Goal: Task Accomplishment & Management: Use online tool/utility

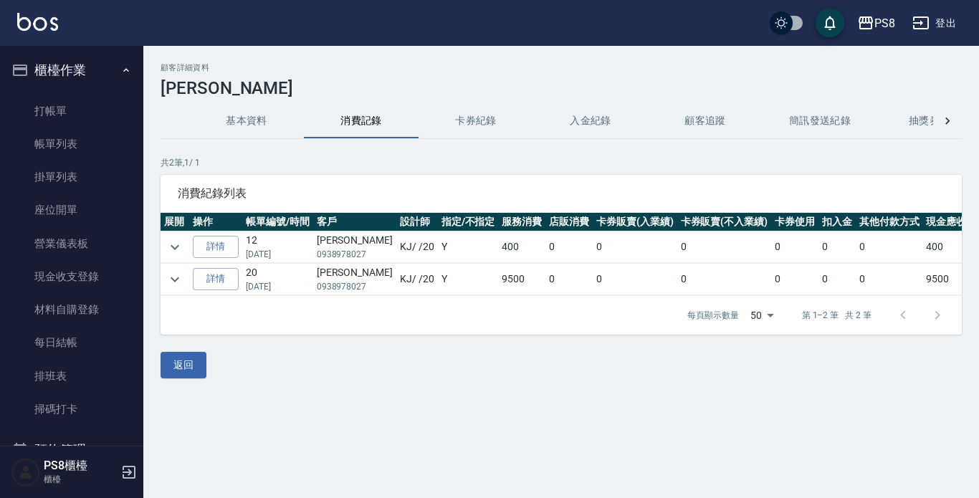
click at [41, 18] on img at bounding box center [37, 22] width 41 height 18
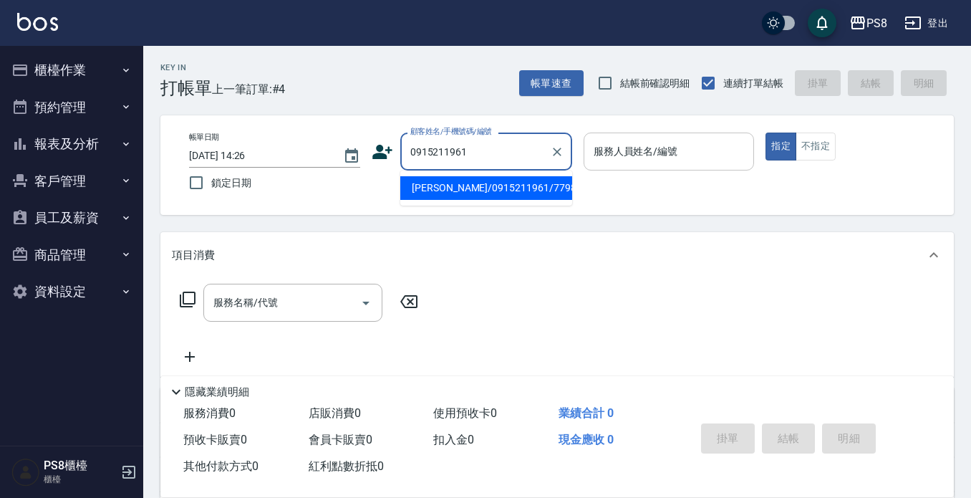
type input "[PERSON_NAME]/0915211961/7798"
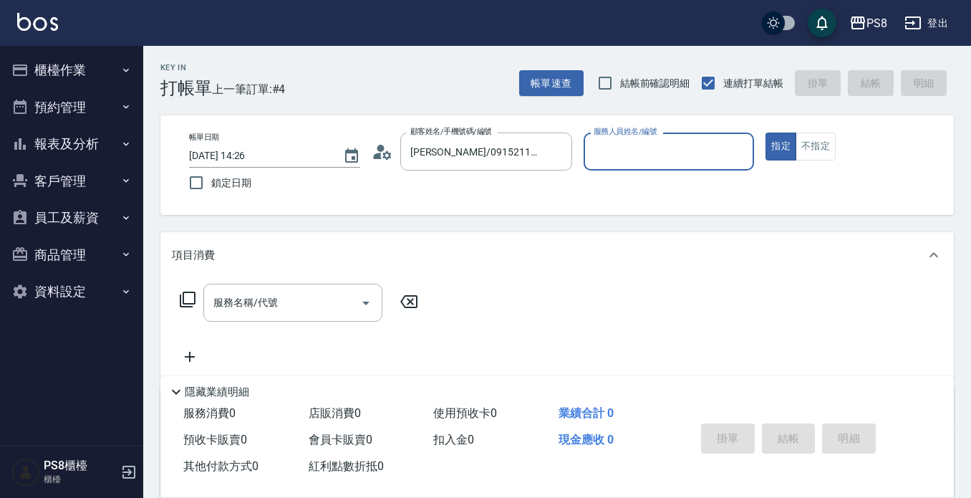
type input "佳亭-8"
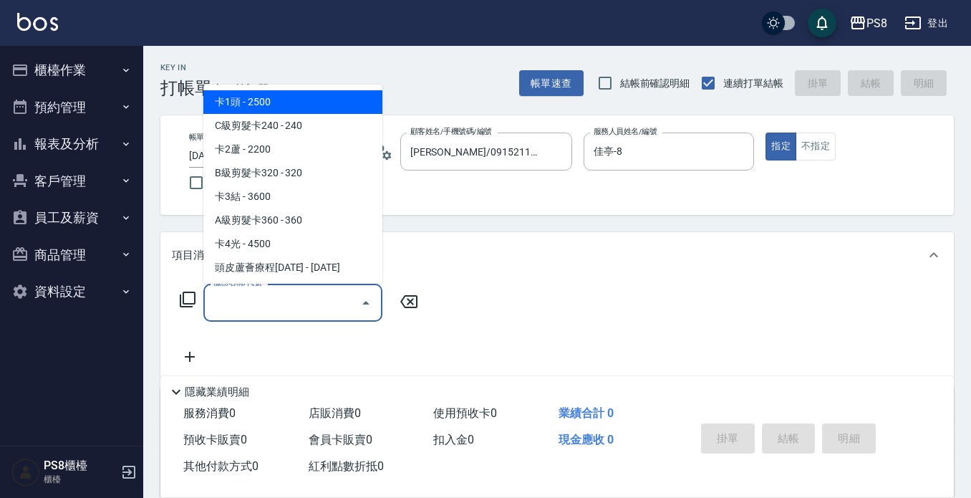
click at [213, 298] on input "服務名稱/代號" at bounding box center [282, 302] width 145 height 25
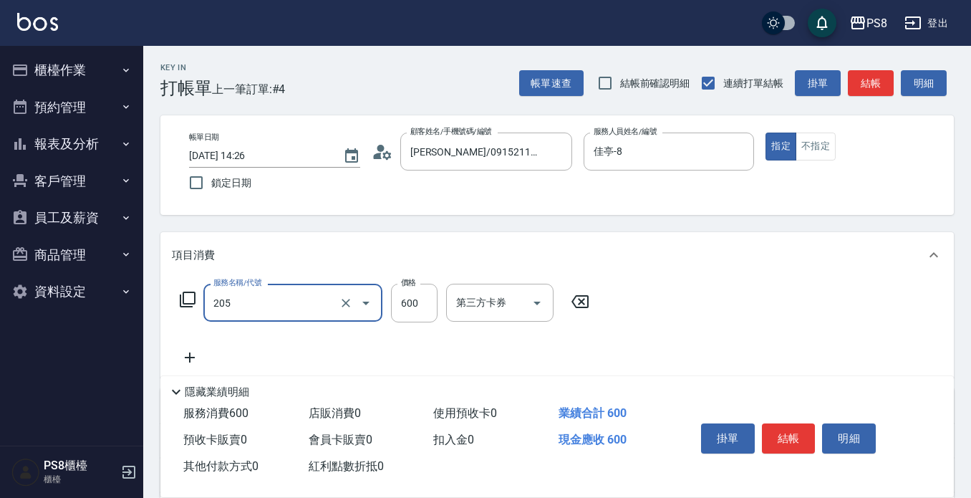
type input "A級洗剪600(205)"
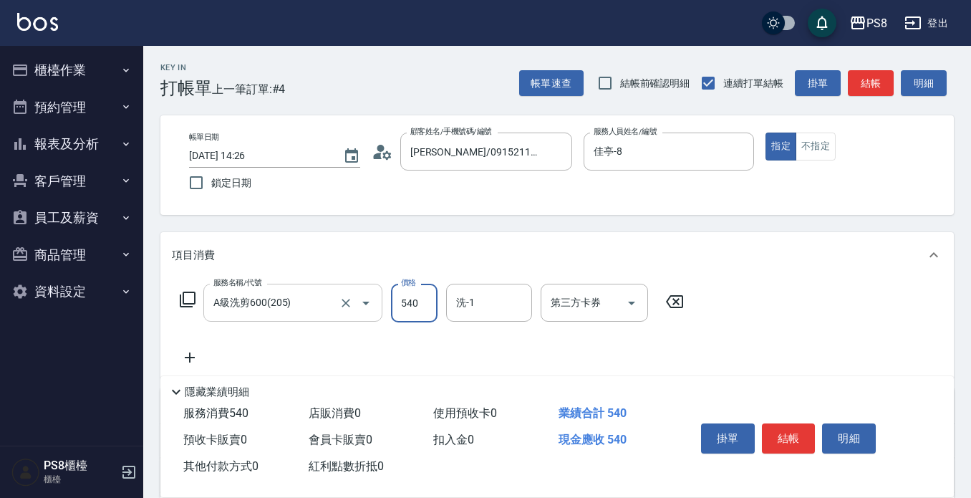
type input "540"
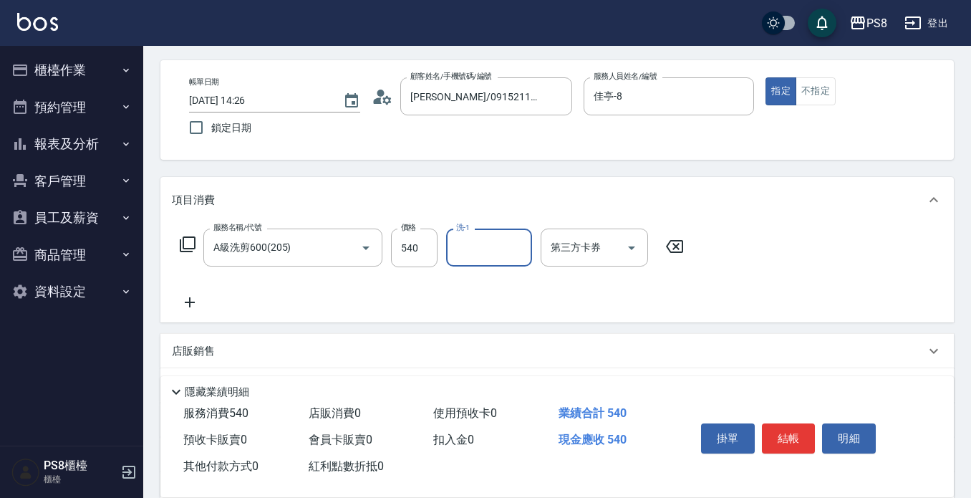
scroll to position [72, 0]
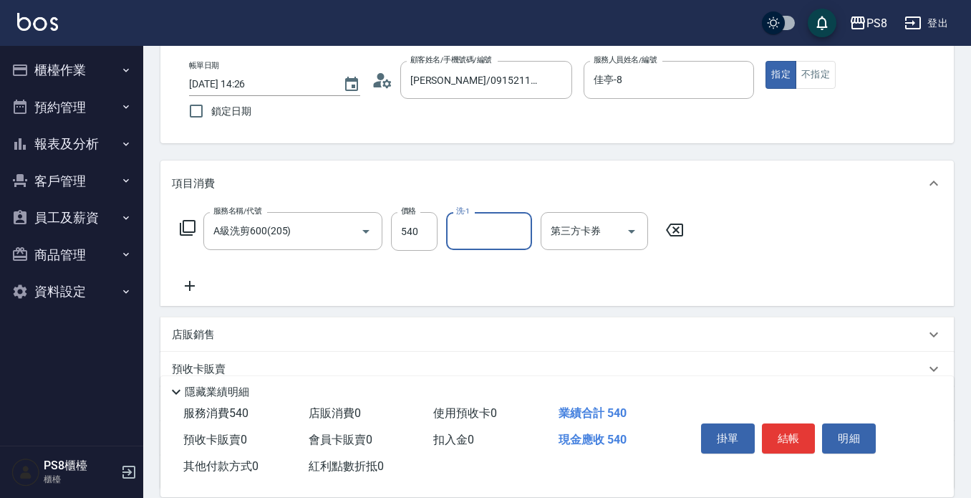
click at [193, 284] on icon at bounding box center [190, 285] width 36 height 17
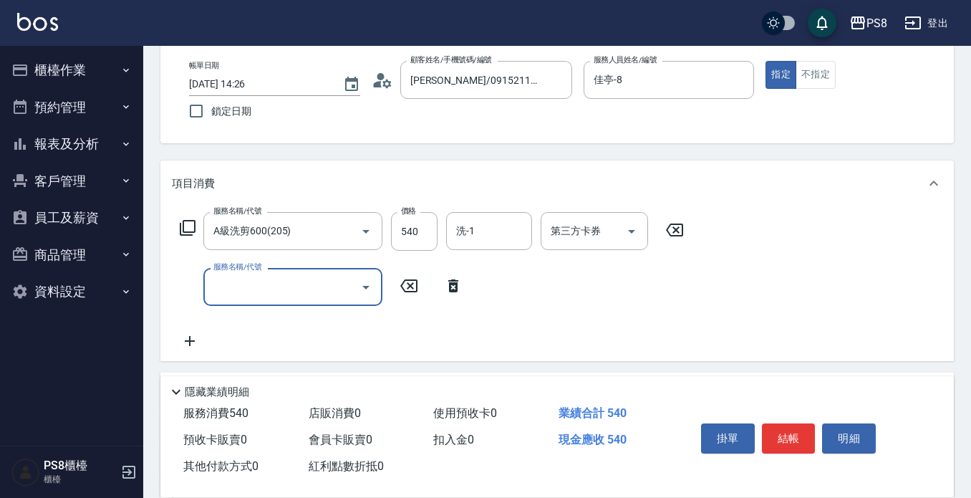
click at [218, 287] on input "服務名稱/代號" at bounding box center [282, 286] width 145 height 25
type input "5"
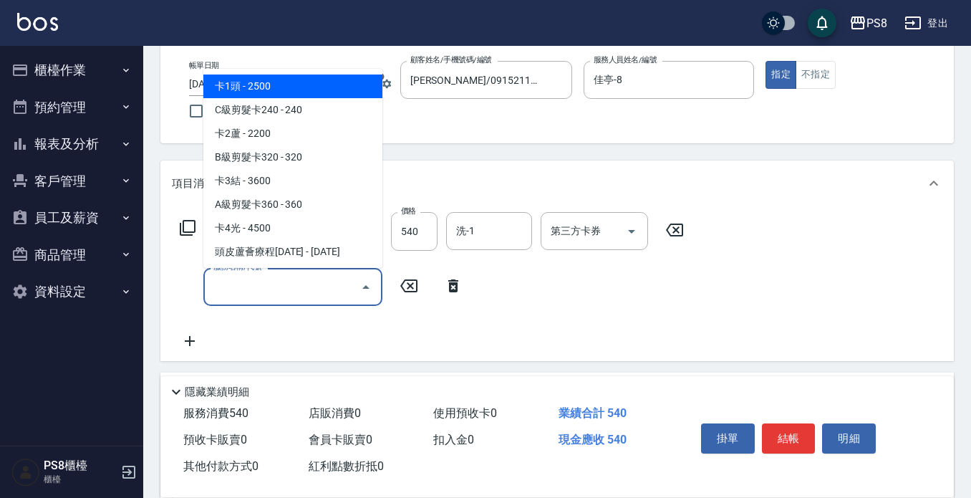
type input "x"
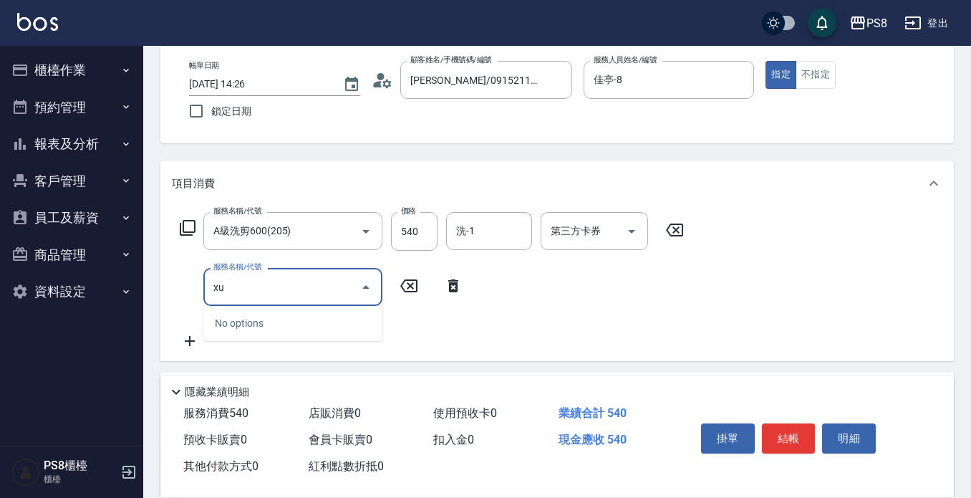
type input "x"
type input "k"
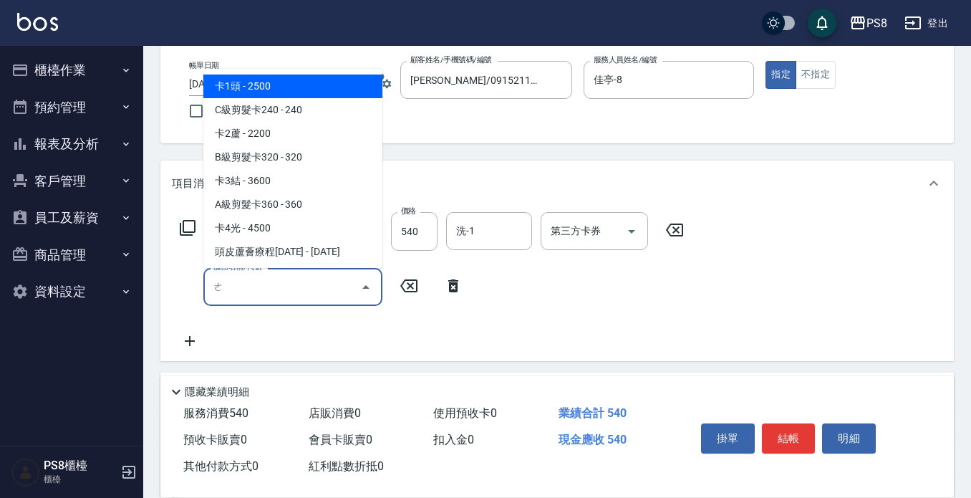
type input "ㄝ"
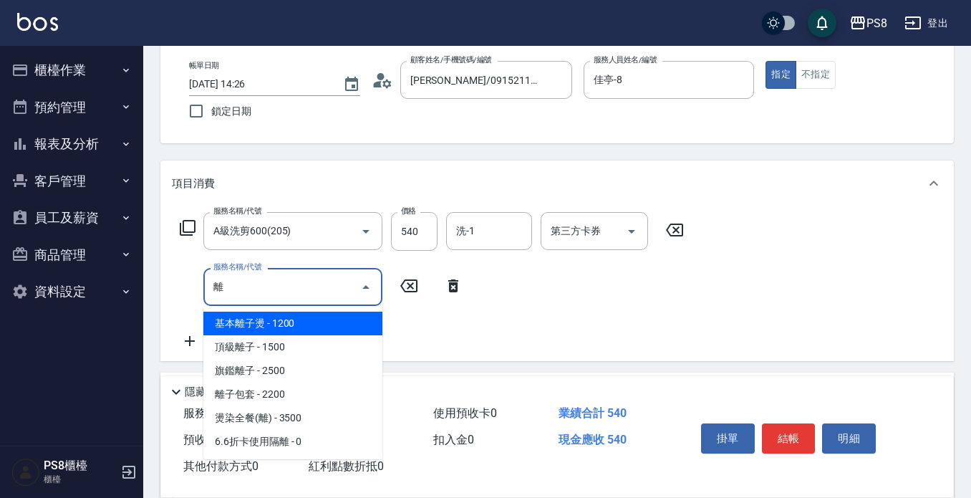
click at [305, 320] on span "基本離子燙 - 1200" at bounding box center [292, 324] width 179 height 24
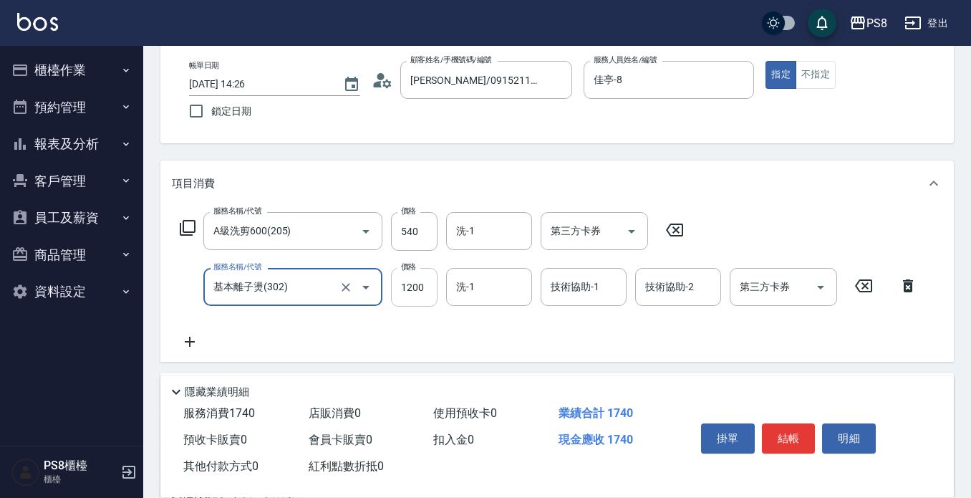
type input "基本離子燙(302)"
click at [406, 281] on input "1200" at bounding box center [414, 287] width 47 height 39
type input "540"
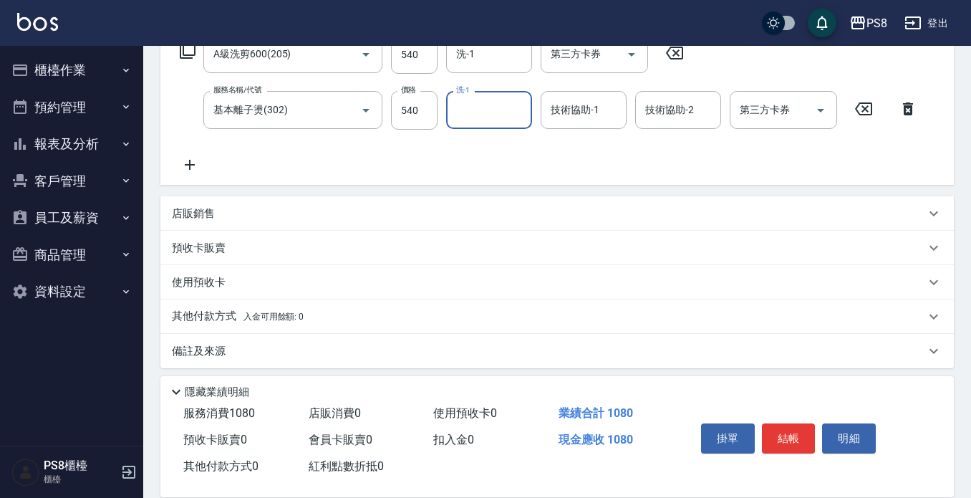
scroll to position [256, 0]
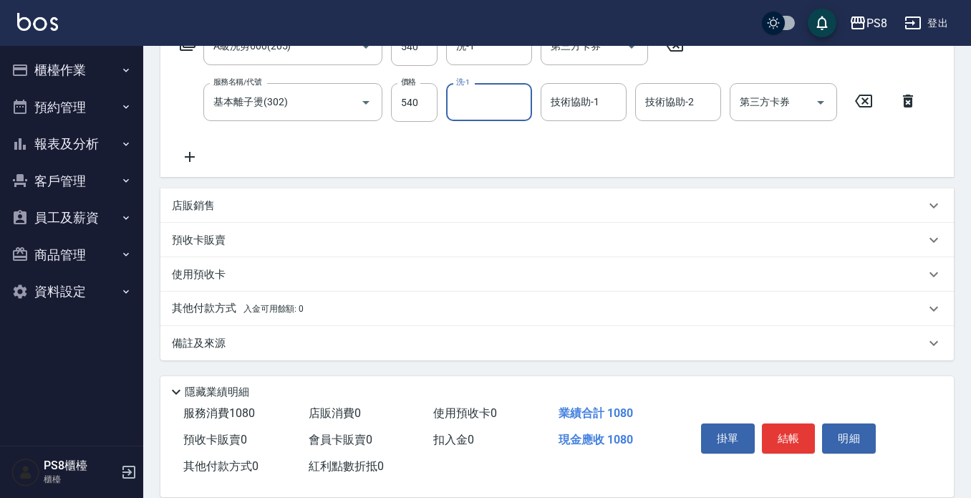
click at [198, 196] on div "店販銷售" at bounding box center [557, 205] width 794 height 34
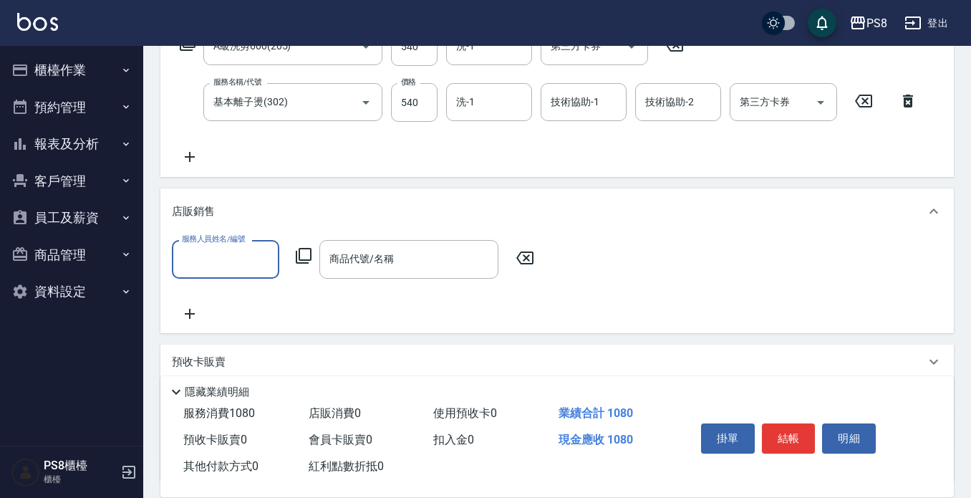
scroll to position [1, 0]
click at [224, 272] on input "服務人員姓名/編號" at bounding box center [225, 258] width 95 height 25
type input "佳亭-8"
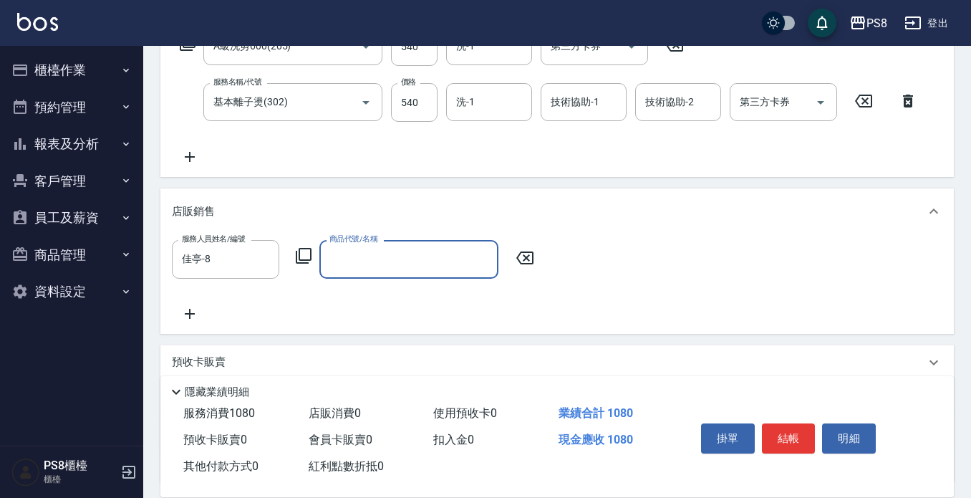
click at [375, 252] on input "商品代號/名稱" at bounding box center [409, 258] width 166 height 25
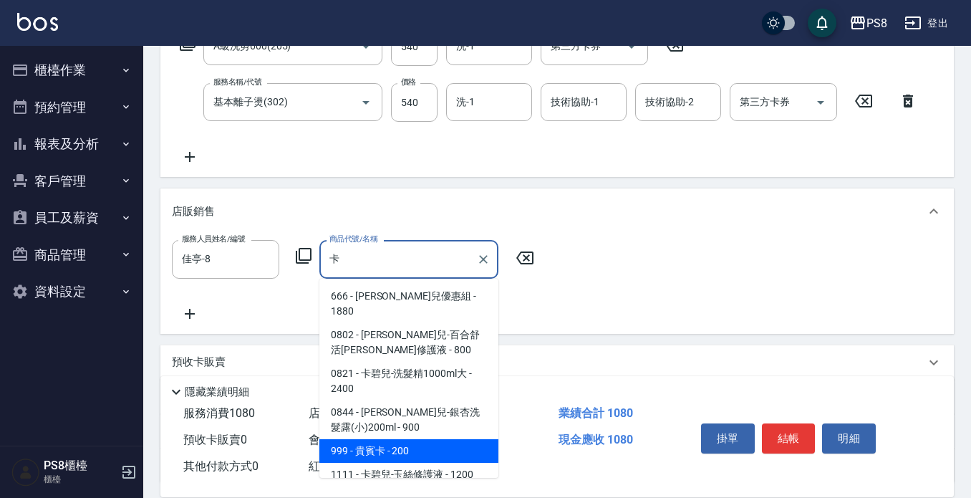
click at [410, 439] on span "999 - 貴賓卡 - 200" at bounding box center [409, 451] width 179 height 24
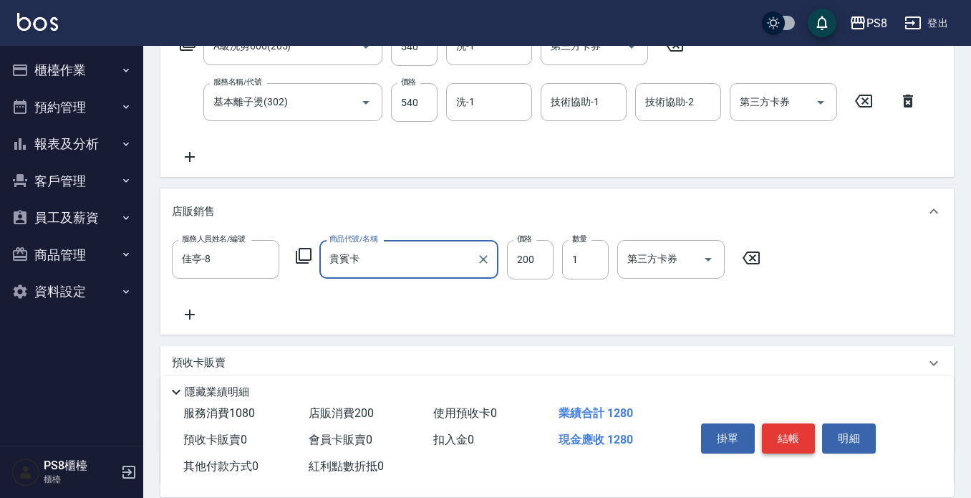
type input "貴賓卡"
click at [789, 431] on button "結帳" at bounding box center [789, 438] width 54 height 30
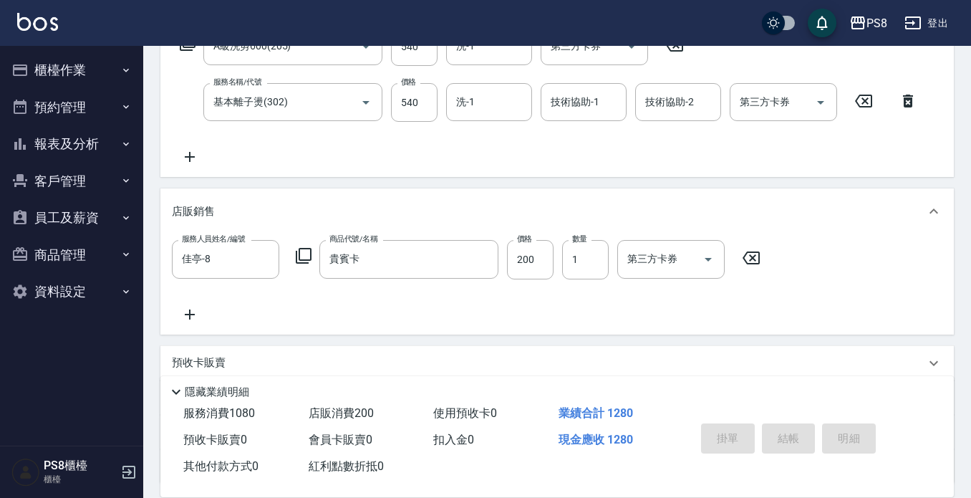
type input "[DATE] 14:28"
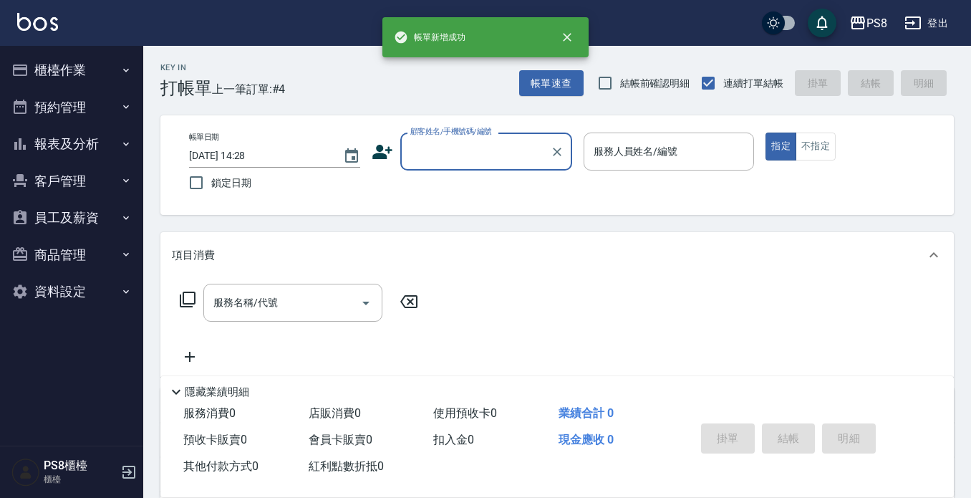
scroll to position [0, 0]
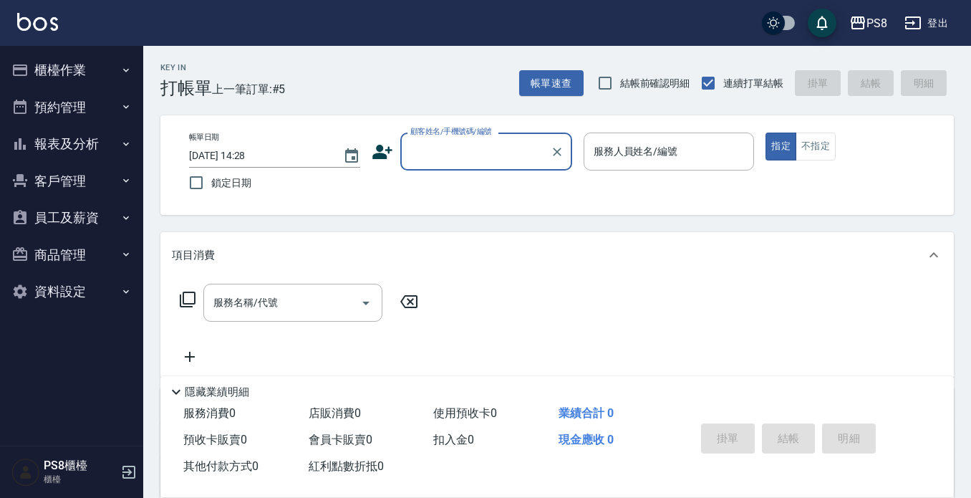
click at [472, 152] on input "顧客姓名/手機號碼/編號" at bounding box center [476, 151] width 138 height 25
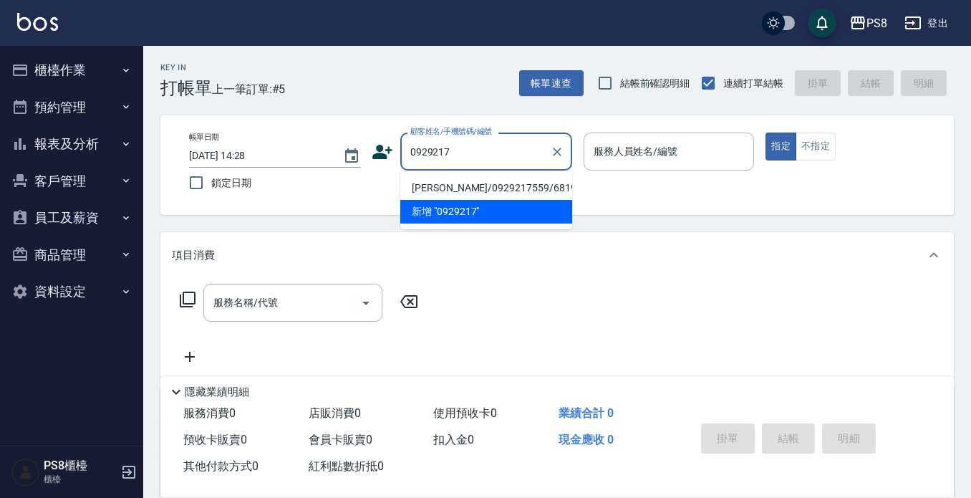
click at [481, 187] on li "[PERSON_NAME]/0929217559/6819" at bounding box center [486, 188] width 172 height 24
type input "[PERSON_NAME]/0929217559/6819"
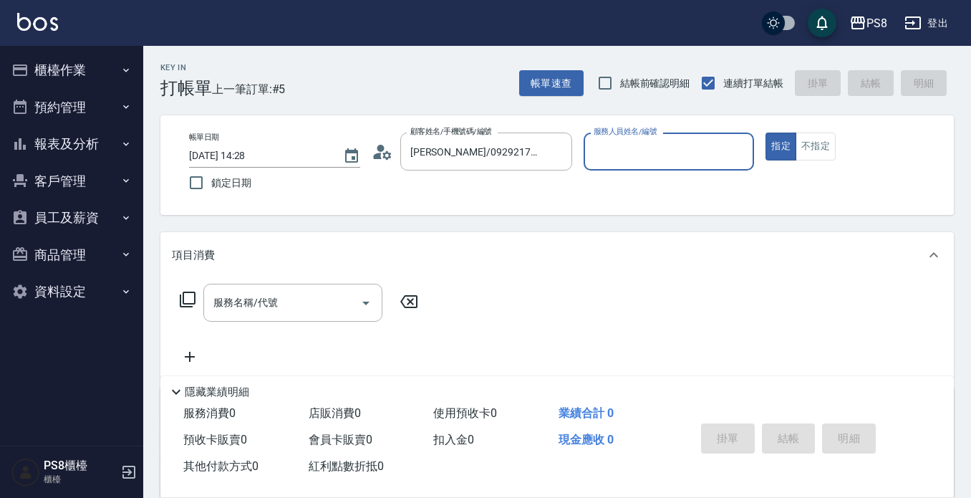
type input "小屋-18"
click at [812, 137] on button "不指定" at bounding box center [816, 147] width 40 height 28
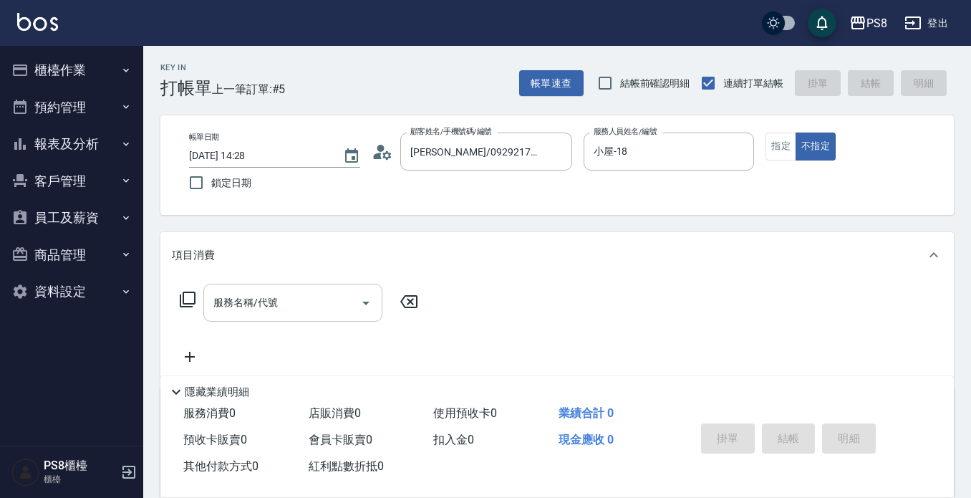
click at [279, 311] on input "服務名稱/代號" at bounding box center [282, 302] width 145 height 25
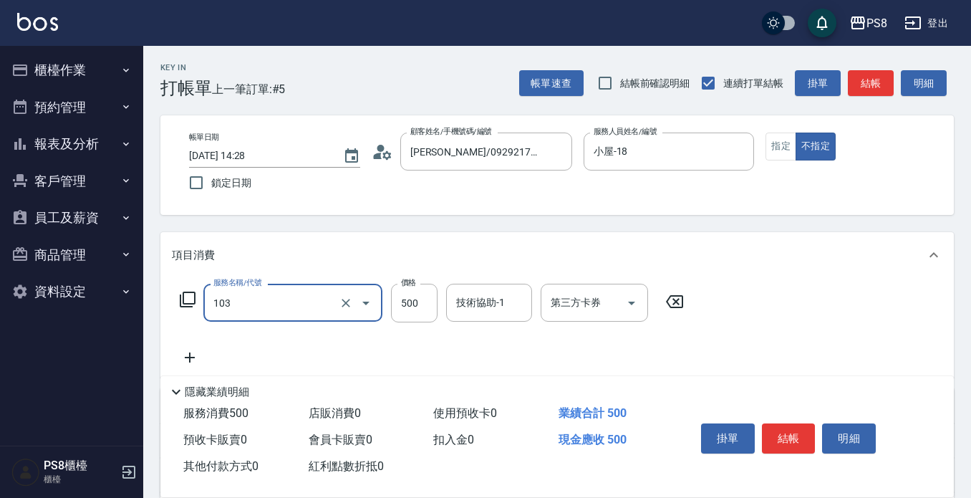
type input "B級洗剪500(103)"
click at [413, 347] on div "服務名稱/代號 B級洗剪500(103) 服務名稱/代號 價格 500 價格 技術協助-1 技術協助-1 第三方卡券 第三方卡券" at bounding box center [432, 325] width 521 height 82
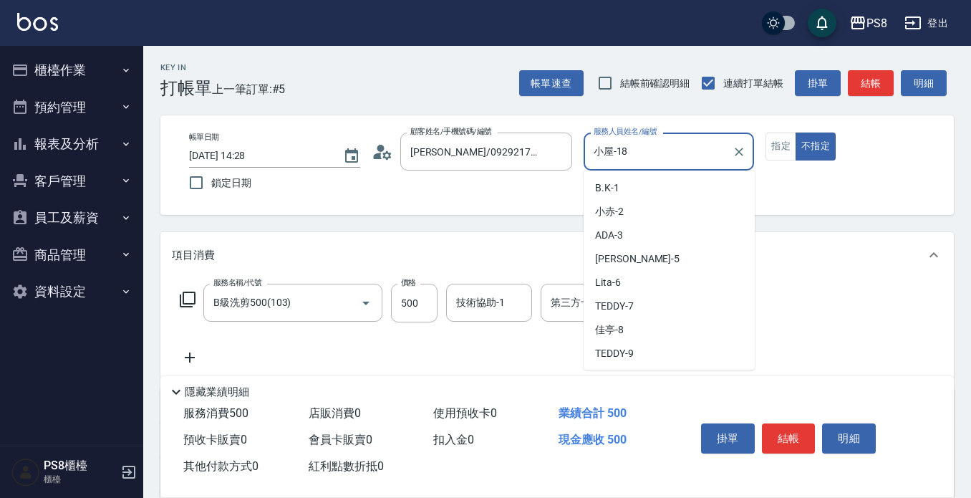
click at [638, 148] on input "小屋-18" at bounding box center [658, 151] width 137 height 25
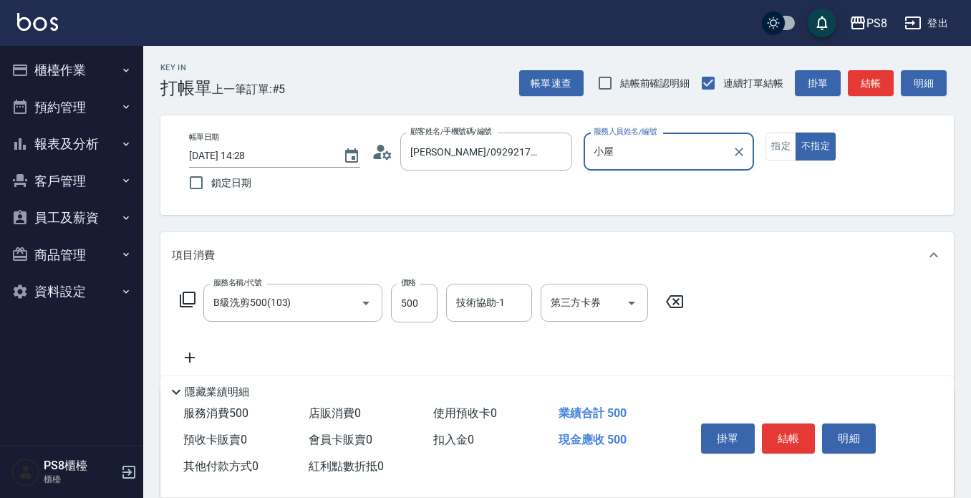
type input "小"
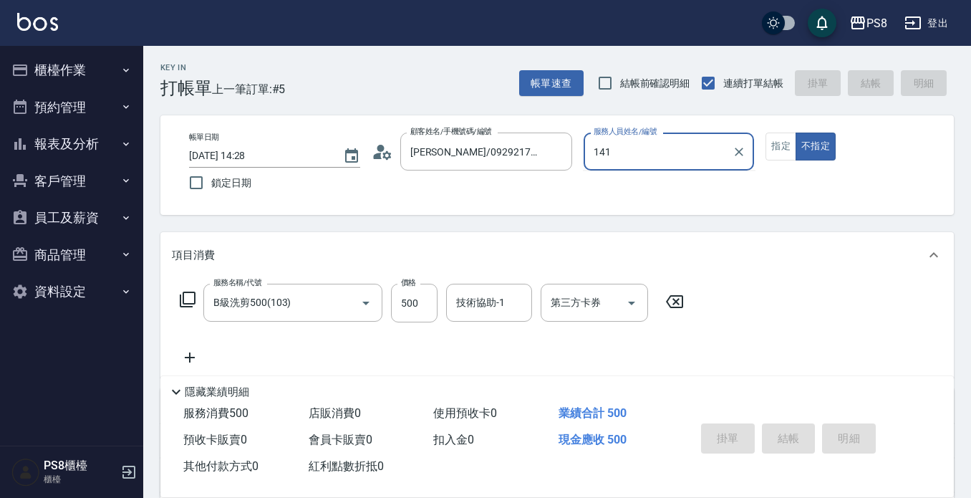
type input "141"
click at [796, 133] on button "不指定" at bounding box center [816, 147] width 40 height 28
type button "false"
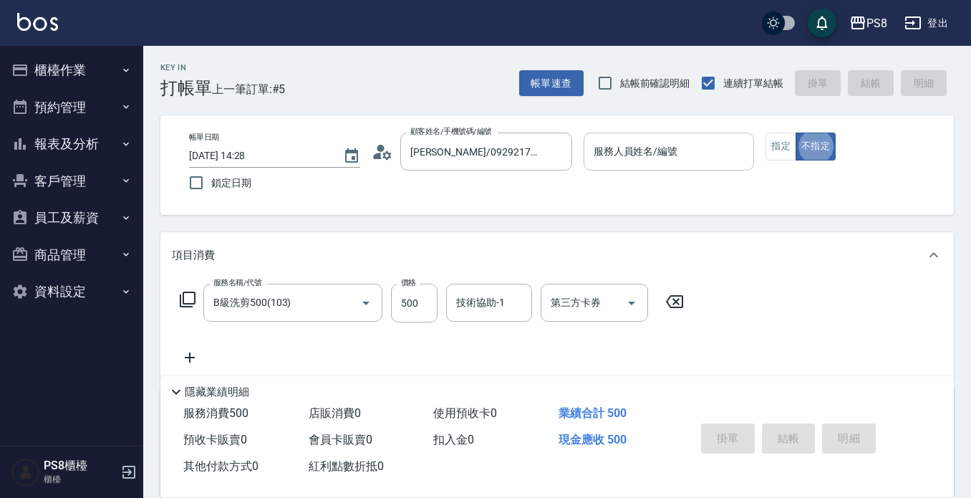
click at [638, 148] on div "服務人員姓名/編號 服務人員姓名/編號" at bounding box center [669, 152] width 171 height 38
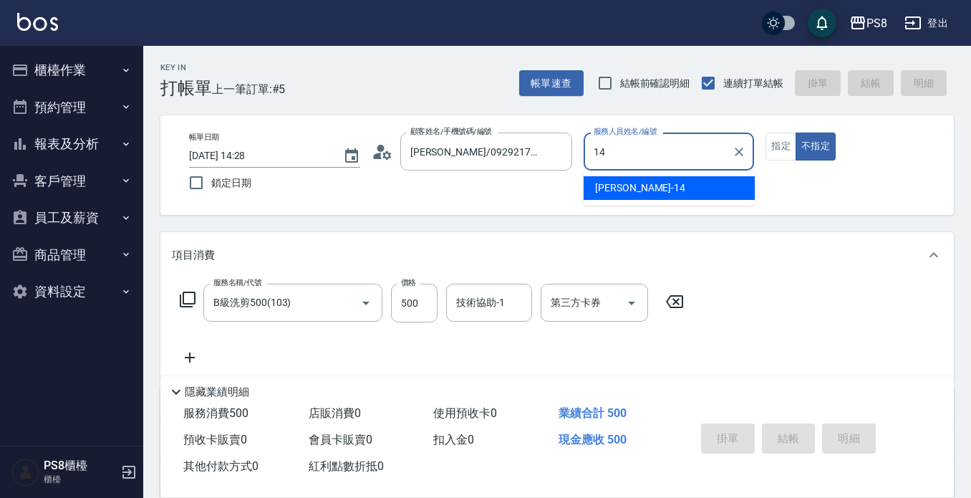
type input "[PERSON_NAME]-14"
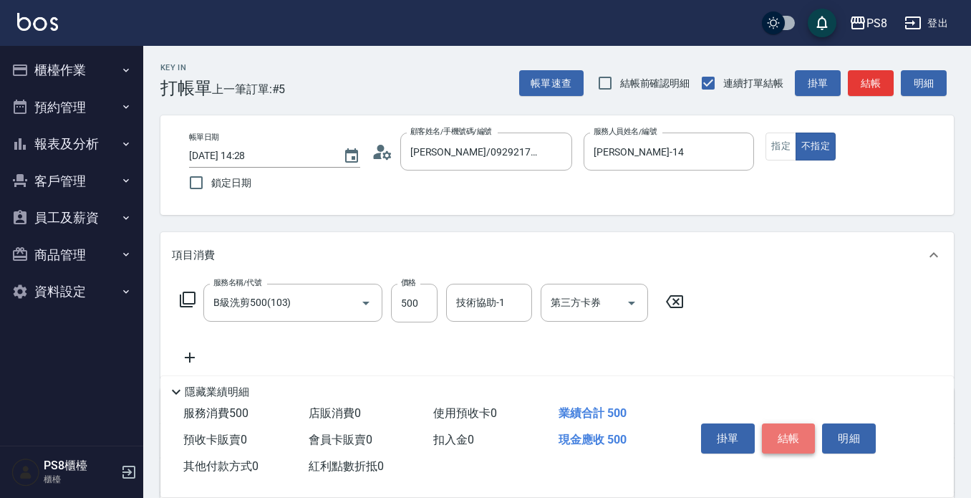
click at [782, 430] on button "結帳" at bounding box center [789, 438] width 54 height 30
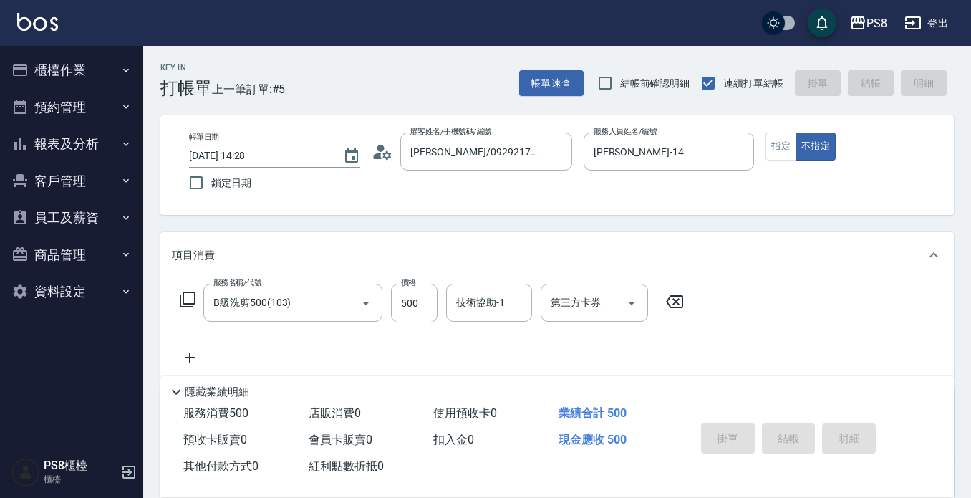
type input "[DATE] 15:12"
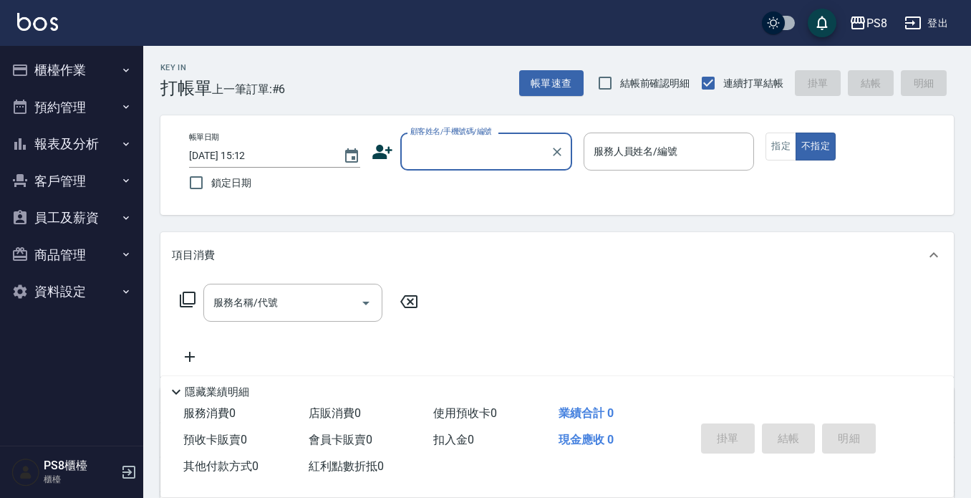
click at [56, 140] on button "報表及分析" at bounding box center [72, 143] width 132 height 37
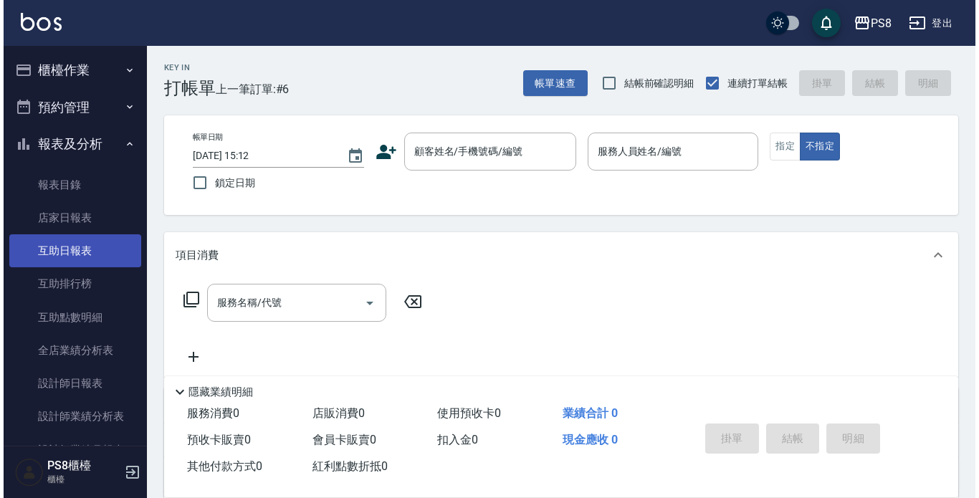
scroll to position [143, 0]
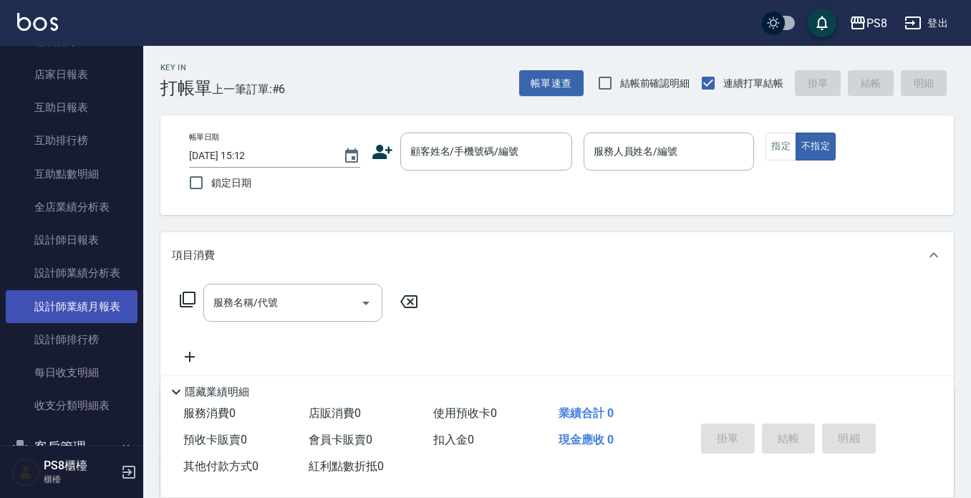
drag, startPoint x: 100, startPoint y: 299, endPoint x: 105, endPoint y: 308, distance: 10.3
click at [100, 300] on link "設計師業績月報表" at bounding box center [72, 306] width 132 height 33
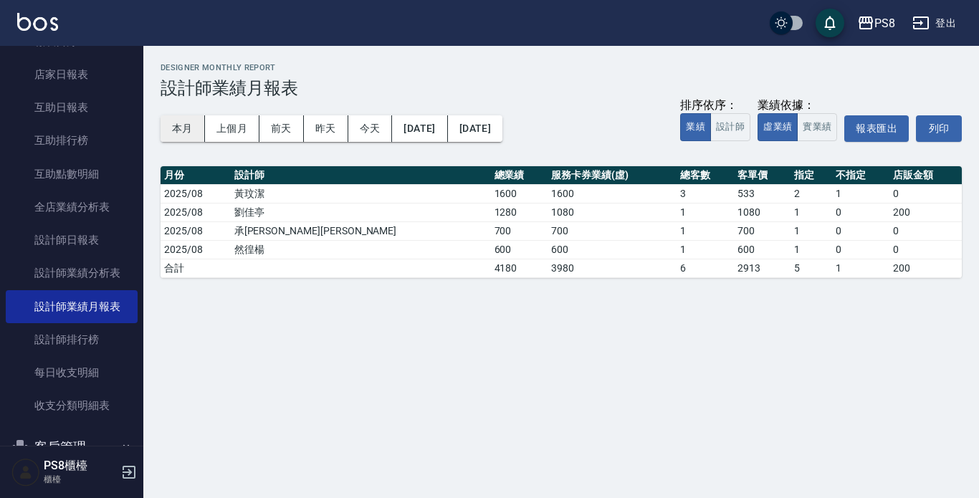
click at [178, 135] on button "本月" at bounding box center [182, 128] width 44 height 27
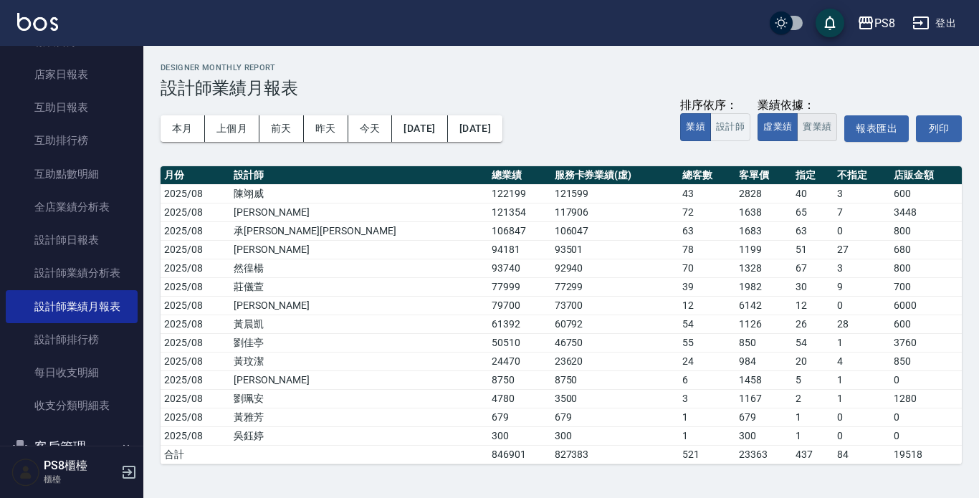
click at [821, 122] on button "實業績" at bounding box center [817, 127] width 40 height 28
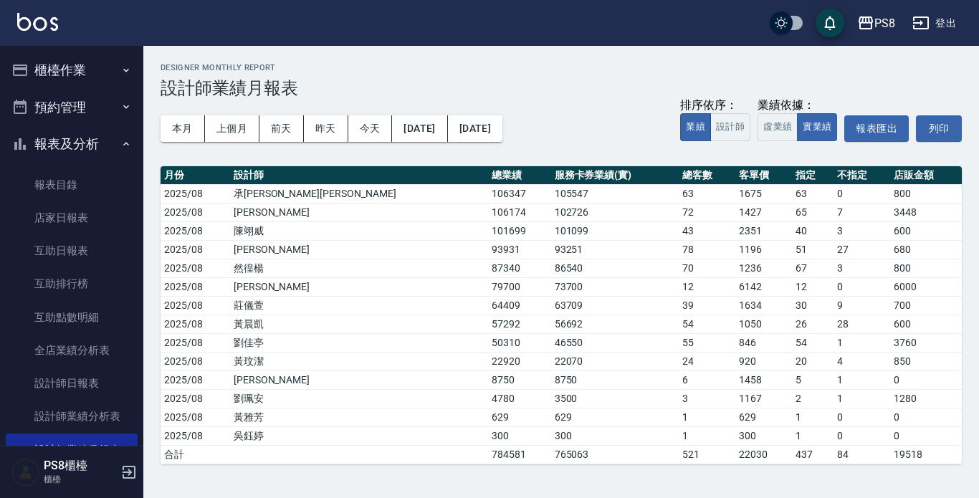
click at [49, 64] on button "櫃檯作業" at bounding box center [72, 70] width 132 height 37
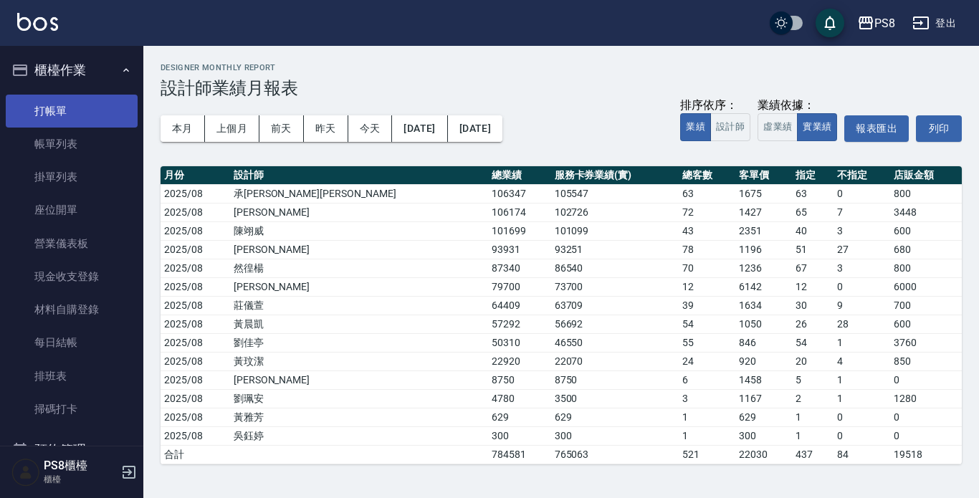
click at [63, 115] on link "打帳單" at bounding box center [72, 111] width 132 height 33
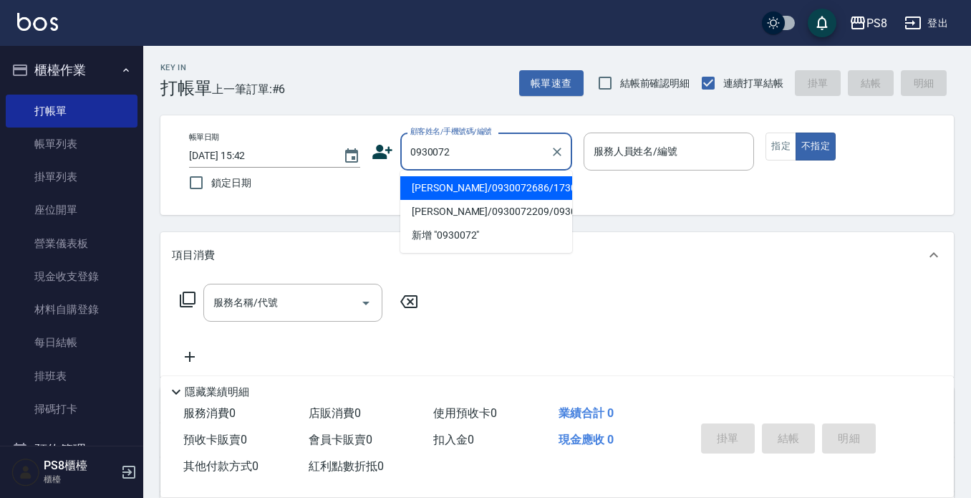
click at [534, 192] on li "[PERSON_NAME]/0930072686/17304" at bounding box center [486, 188] width 172 height 24
type input "[PERSON_NAME]/0930072686/17304"
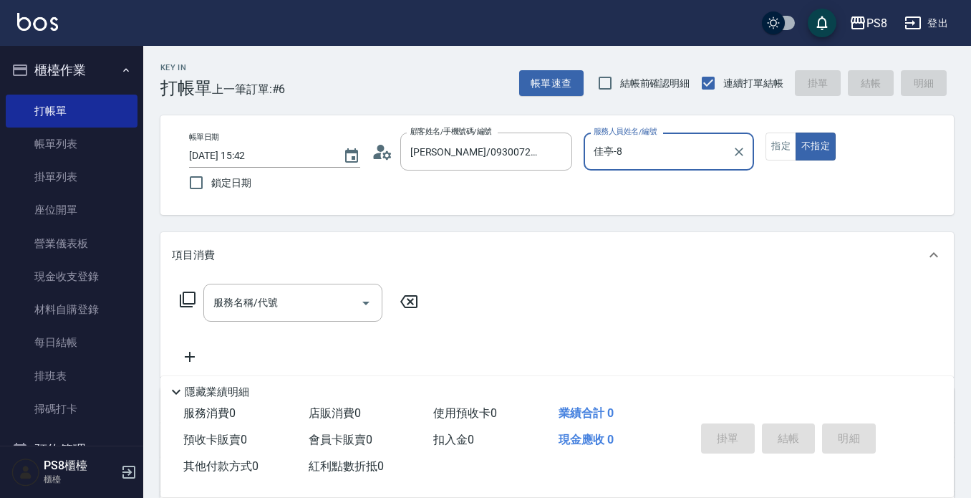
type input "佳亭-8"
click at [259, 305] on input "服務名稱/代號" at bounding box center [282, 302] width 145 height 25
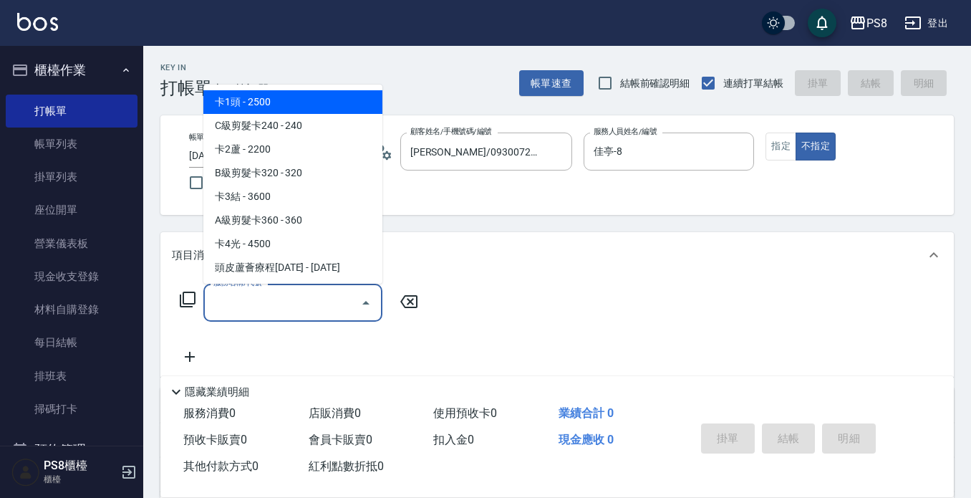
type input "0"
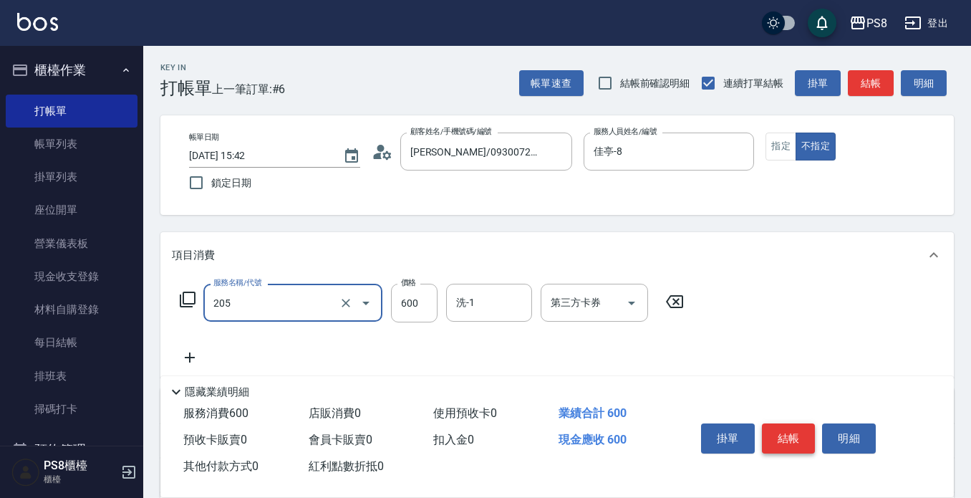
type input "A級洗剪600(205)"
click at [787, 438] on button "結帳" at bounding box center [789, 438] width 54 height 30
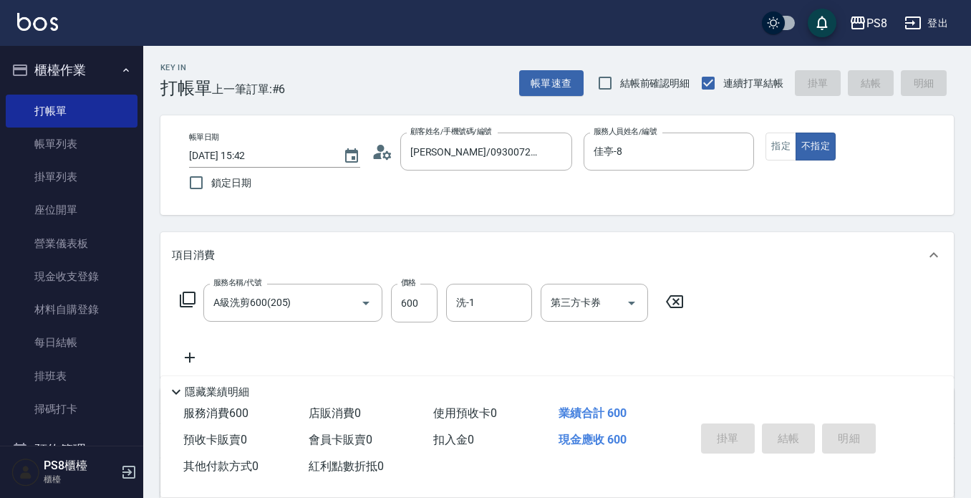
type input "[DATE] 16:00"
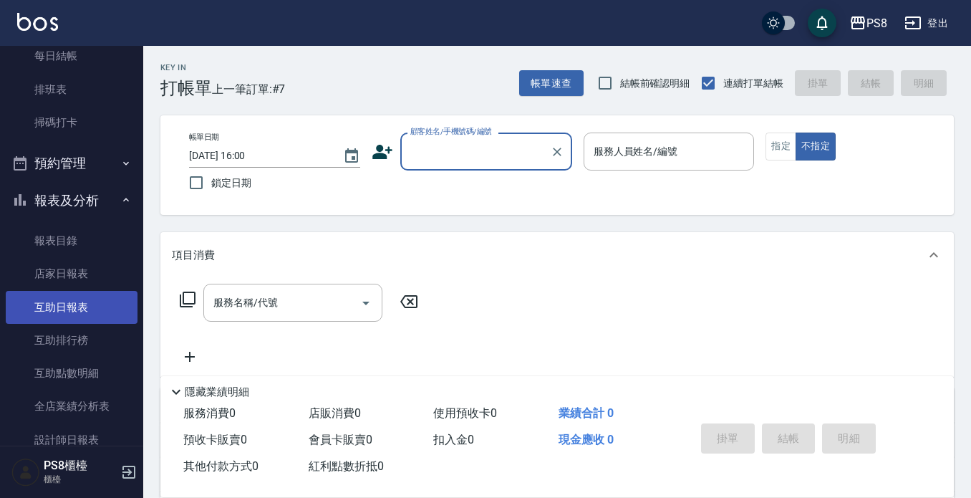
scroll to position [358, 0]
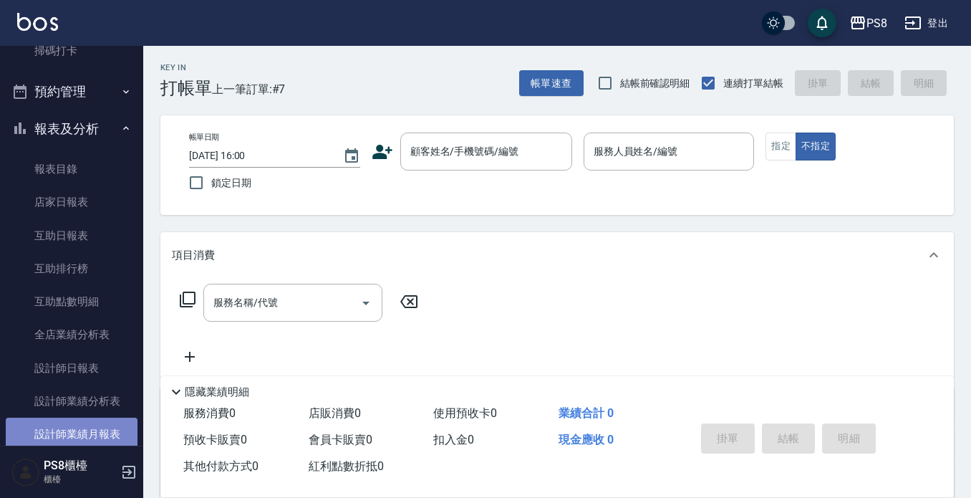
click at [85, 422] on link "設計師業績月報表" at bounding box center [72, 434] width 132 height 33
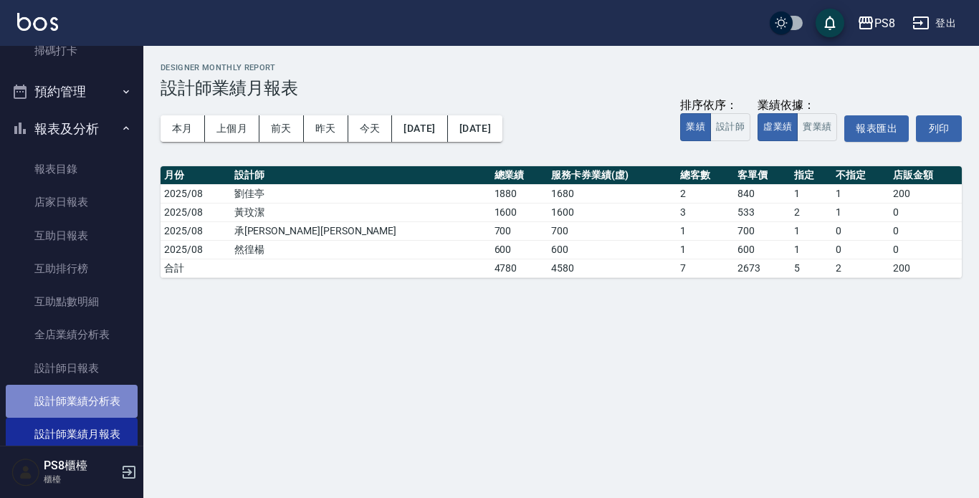
click at [96, 395] on link "設計師業績分析表" at bounding box center [72, 401] width 132 height 33
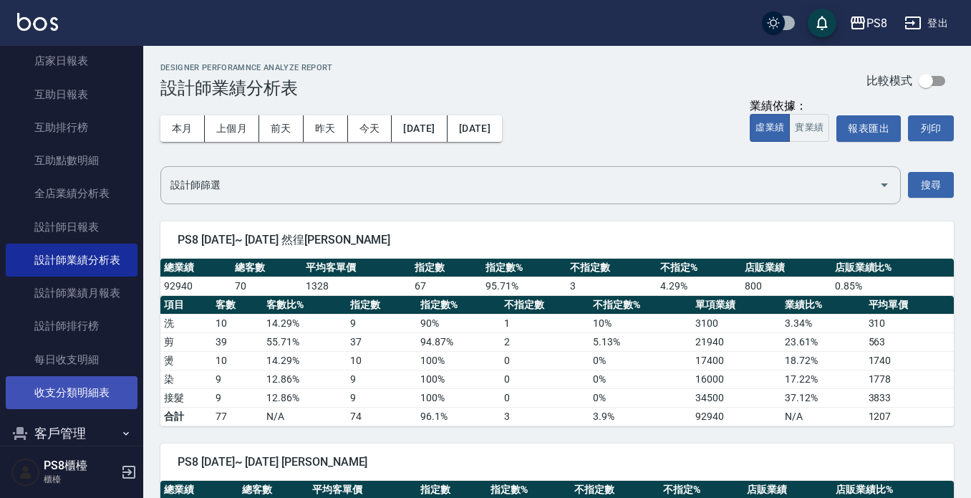
scroll to position [501, 0]
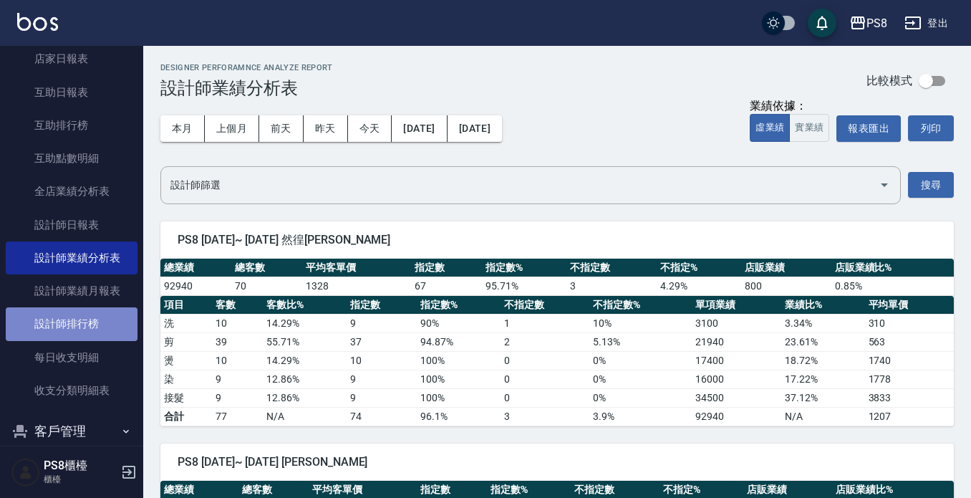
click at [94, 316] on link "設計師排行榜" at bounding box center [72, 323] width 132 height 33
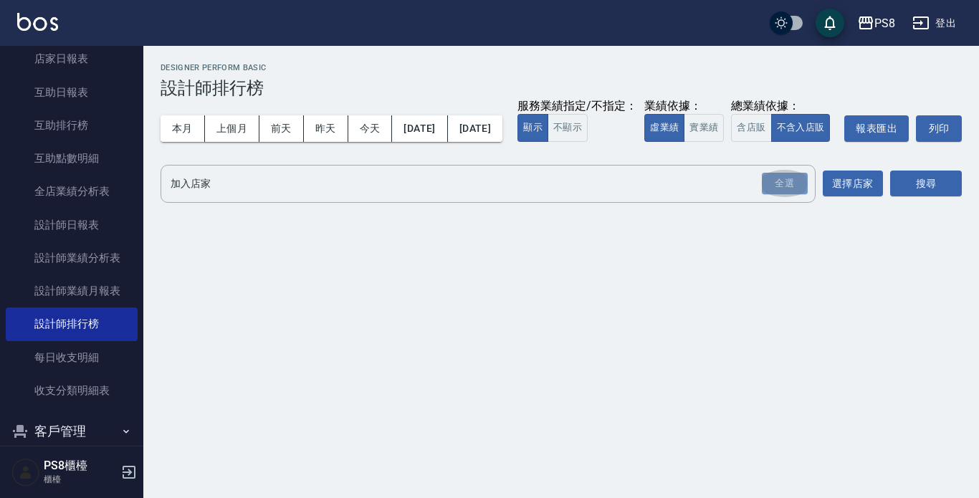
drag, startPoint x: 794, startPoint y: 216, endPoint x: 818, endPoint y: 209, distance: 24.5
click at [793, 195] on div "全選" at bounding box center [785, 184] width 46 height 22
click at [911, 198] on button "搜尋" at bounding box center [926, 184] width 72 height 27
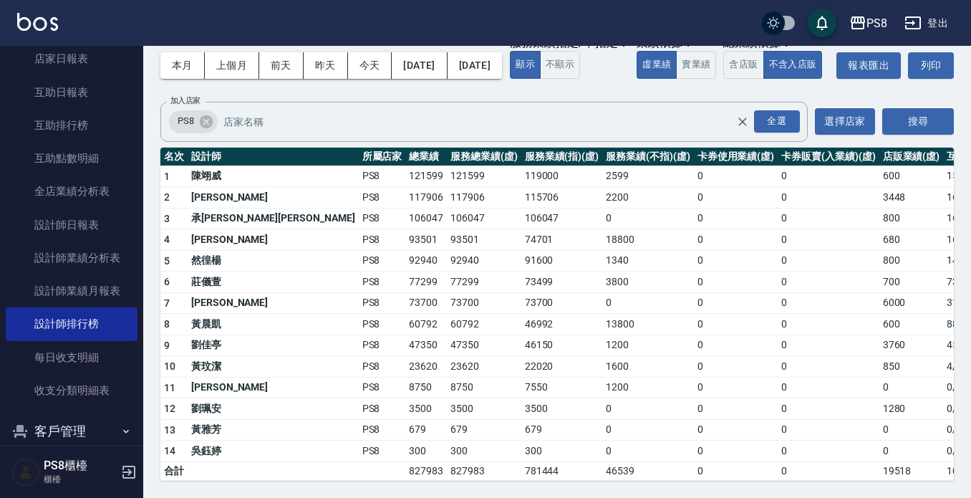
scroll to position [91, 0]
click at [57, 190] on link "全店業績分析表" at bounding box center [72, 191] width 132 height 33
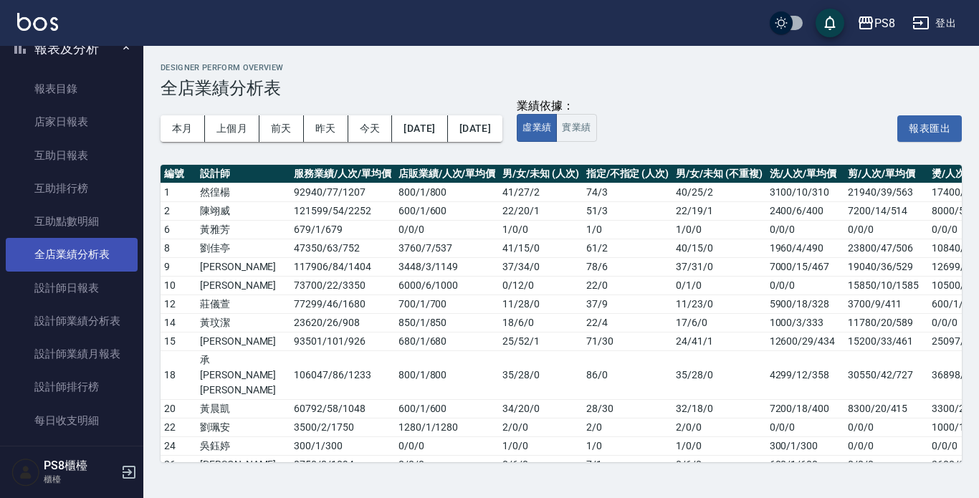
scroll to position [430, 0]
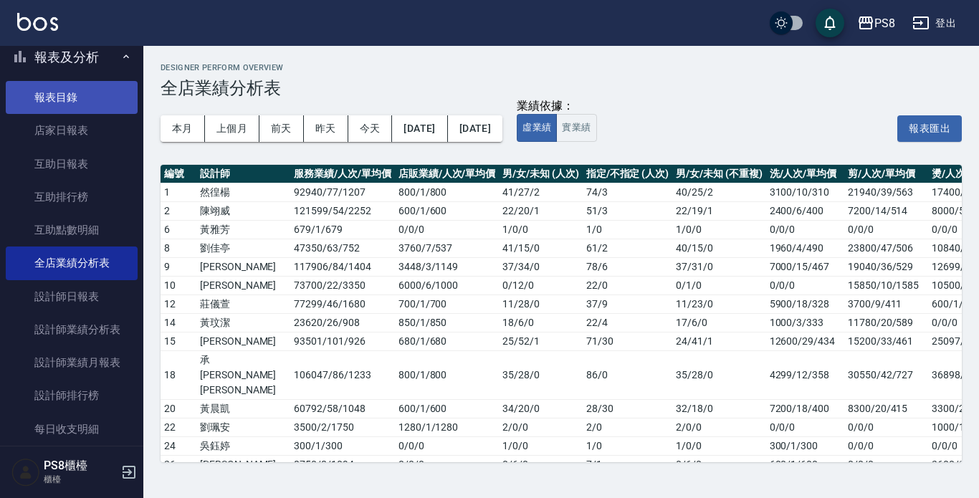
click at [85, 98] on link "報表目錄" at bounding box center [72, 97] width 132 height 33
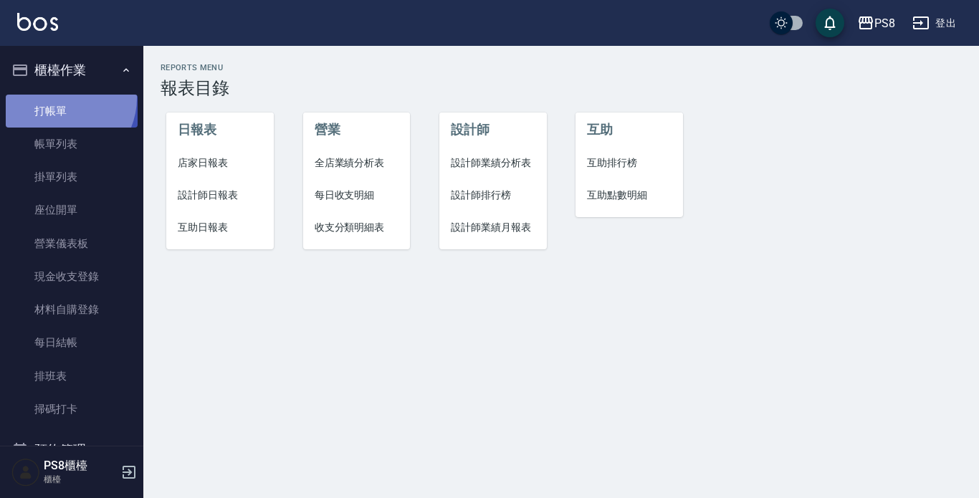
click at [59, 97] on link "打帳單" at bounding box center [72, 111] width 132 height 33
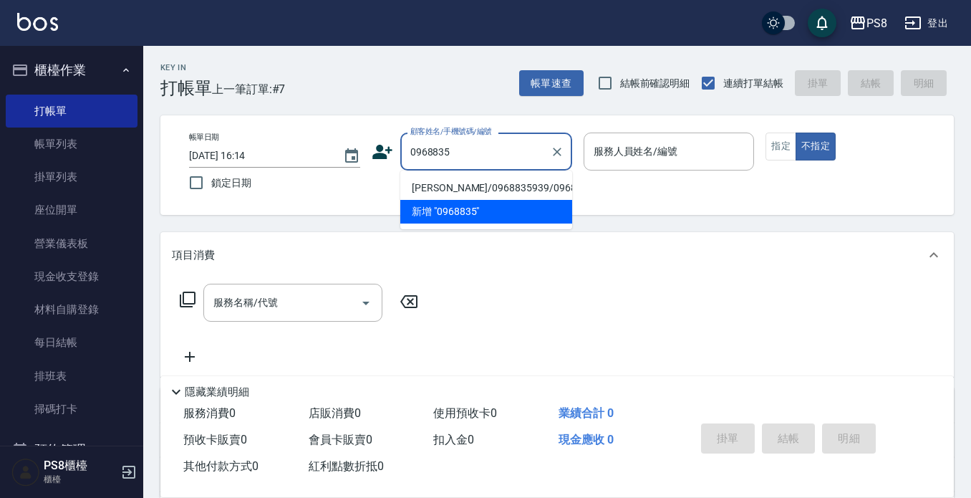
click at [443, 184] on li "[PERSON_NAME]/0968835939/0968835939" at bounding box center [486, 188] width 172 height 24
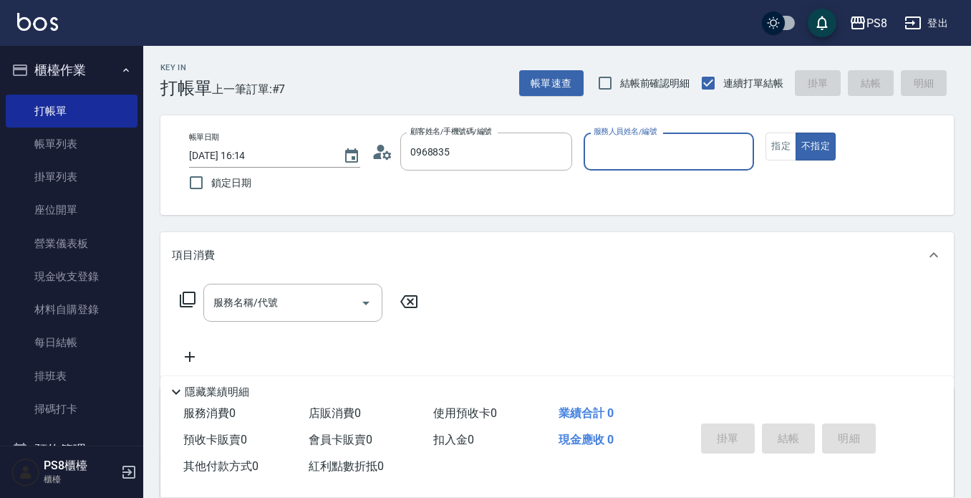
type input "[PERSON_NAME]/0968835939/0968835939"
click at [386, 154] on icon at bounding box center [382, 151] width 21 height 21
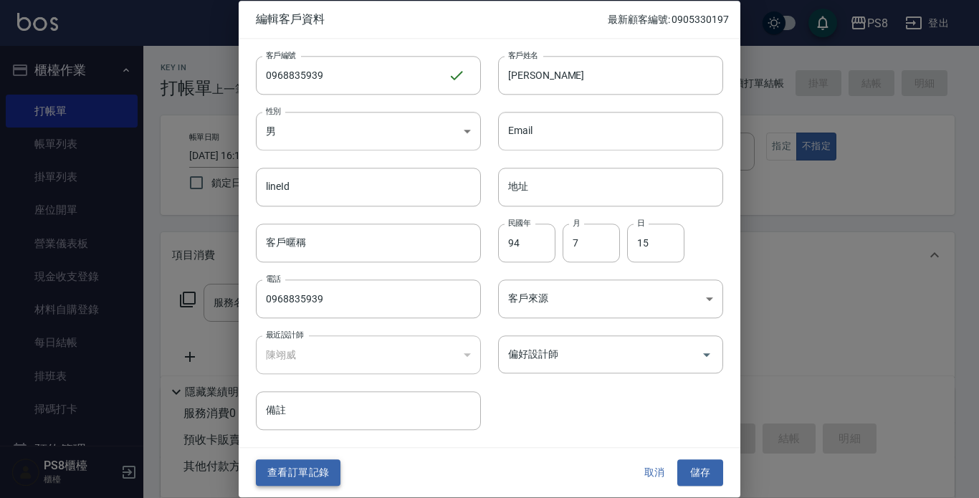
click at [288, 477] on button "查看訂單記錄" at bounding box center [298, 473] width 85 height 27
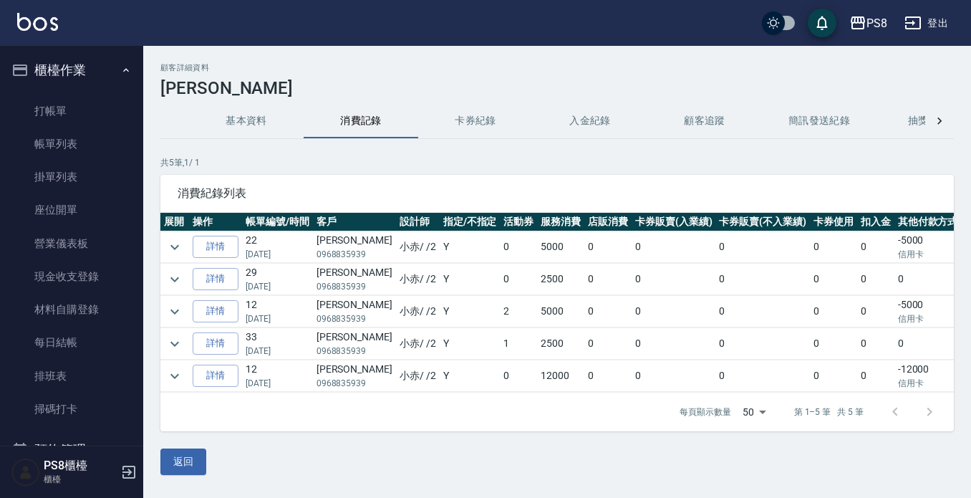
scroll to position [6, 0]
click at [57, 104] on link "打帳單" at bounding box center [72, 111] width 132 height 33
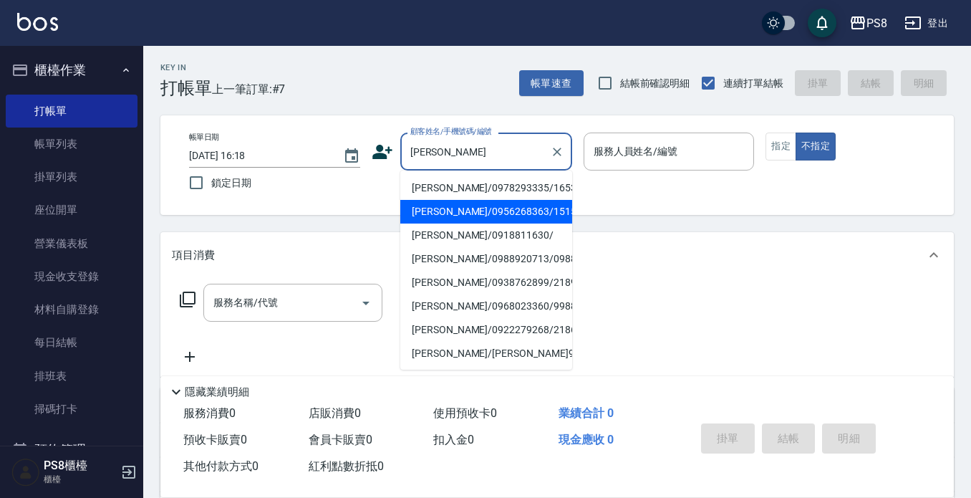
click at [476, 201] on li "[PERSON_NAME]/0956268363/15158" at bounding box center [486, 212] width 172 height 24
type input "[PERSON_NAME]/0956268363/15158"
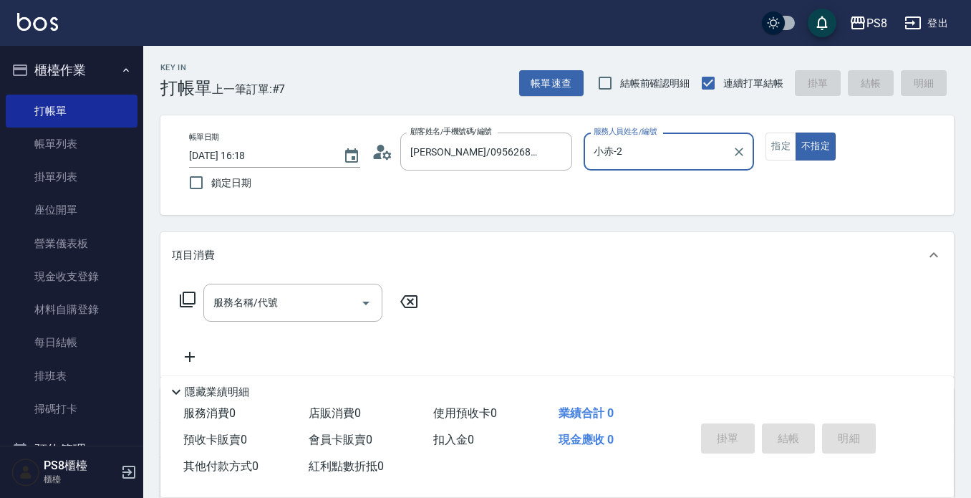
type input "小赤-2"
click at [765, 145] on div "帳單日期 [DATE] 16:18 鎖定日期 顧客姓名/手機號碼/編號 [PERSON_NAME]/0956268363/15158 顧客姓名/手機號碼/編號…" at bounding box center [557, 165] width 759 height 65
click at [769, 145] on button "指定" at bounding box center [781, 147] width 31 height 28
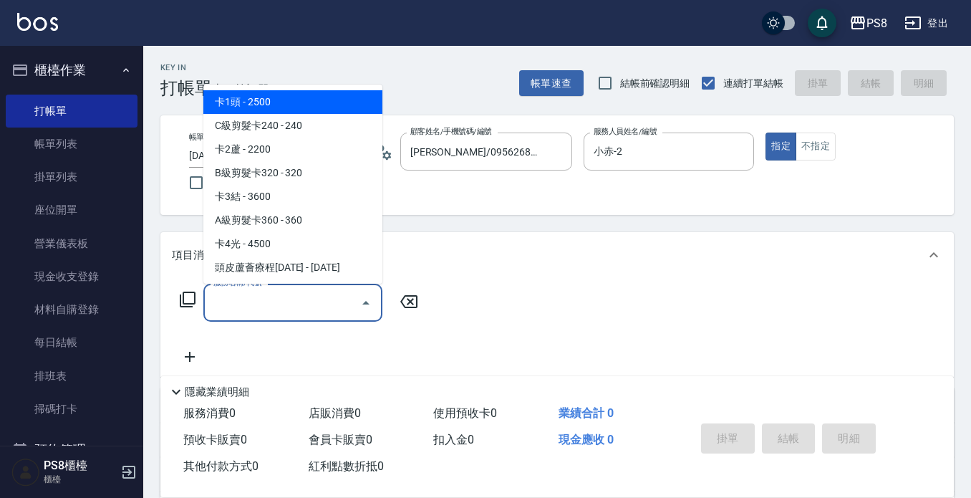
click at [264, 299] on div "服務名稱/代號 服務名稱/代號" at bounding box center [292, 303] width 179 height 38
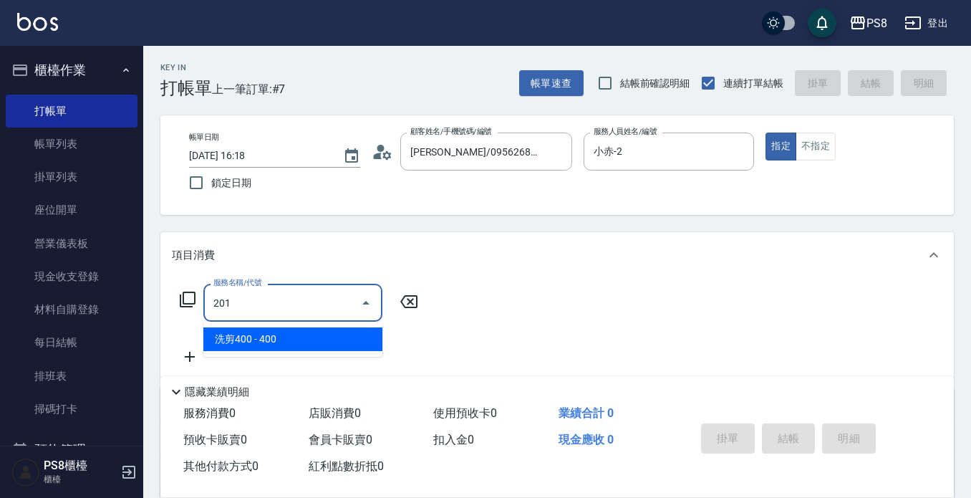
type input "洗剪400(201)"
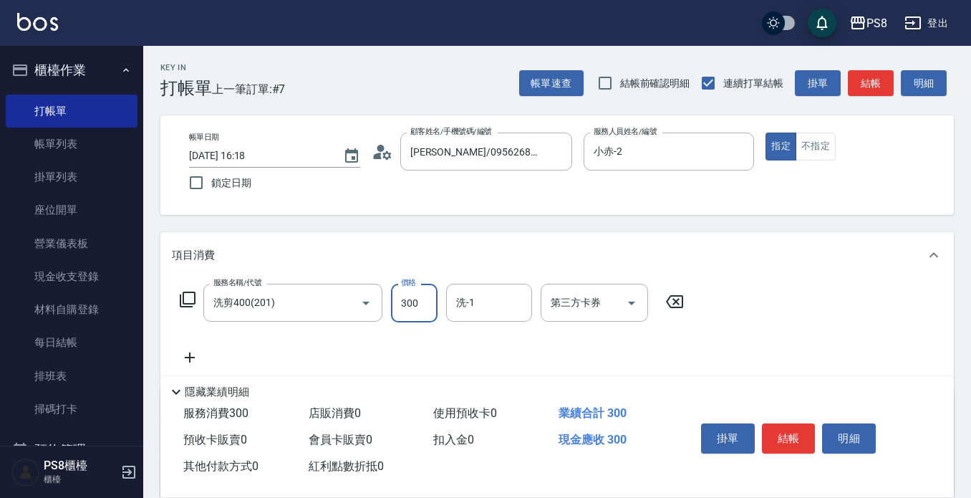
type input "300"
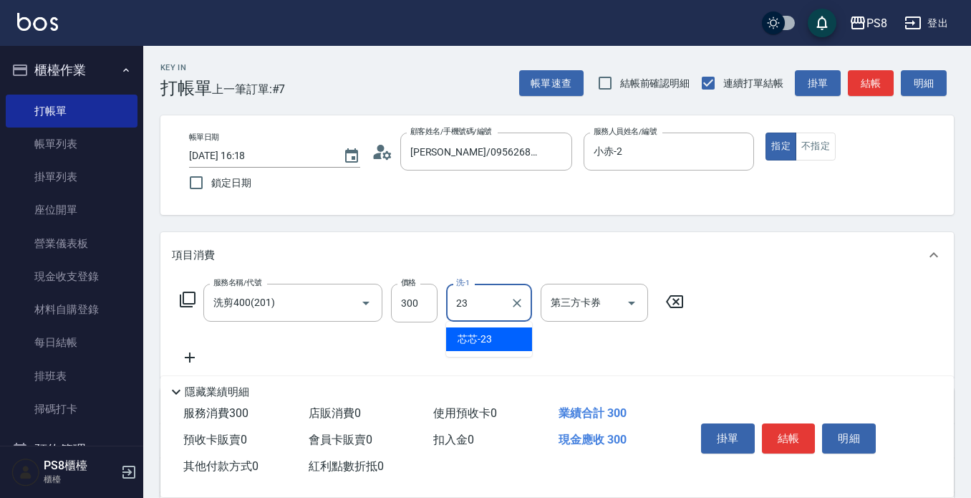
type input "芯芯-23"
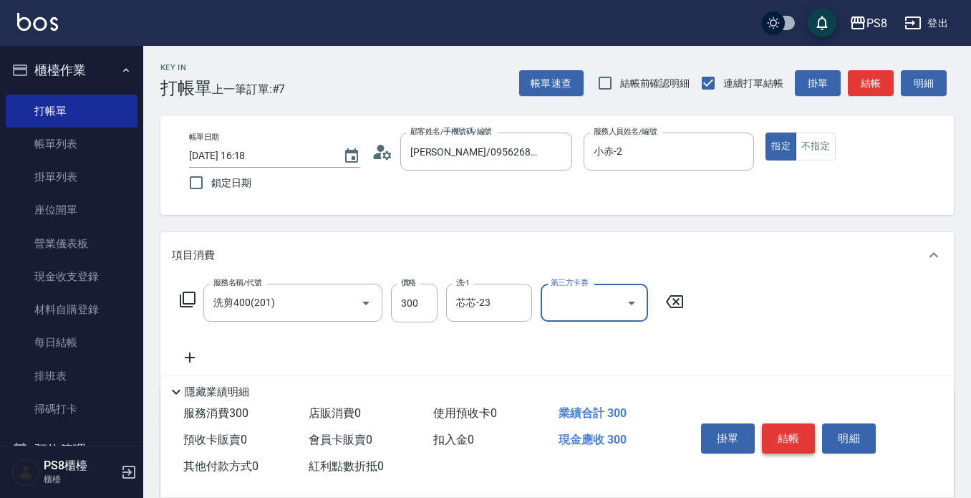
click at [777, 439] on button "結帳" at bounding box center [789, 438] width 54 height 30
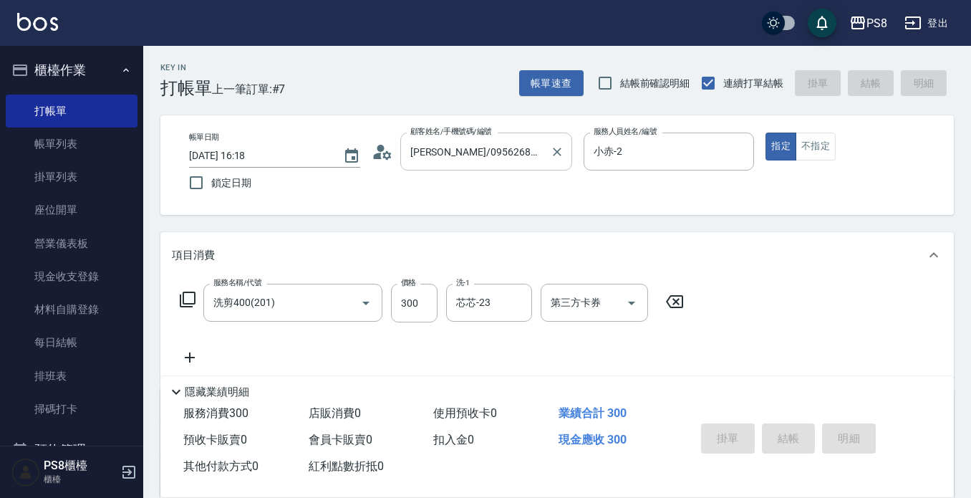
type input "[DATE] 16:19"
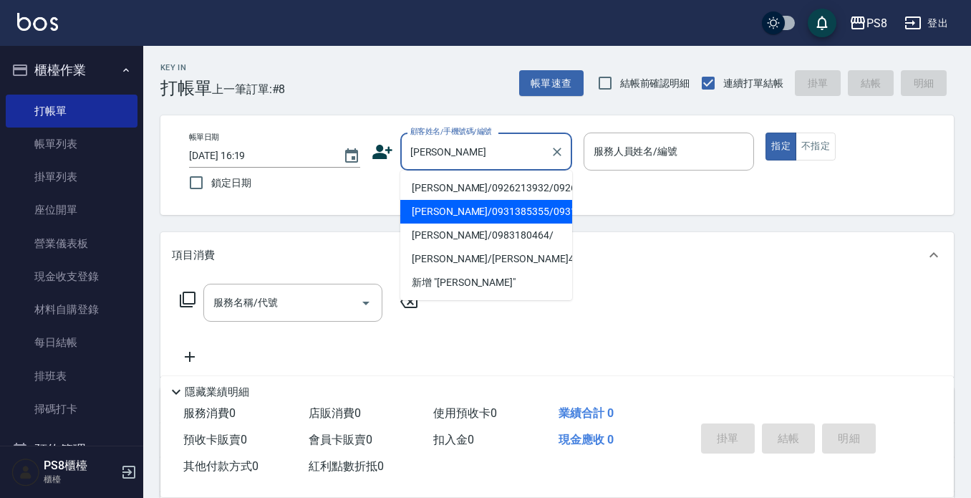
click at [474, 224] on li "[PERSON_NAME]/0931385355/0931385355" at bounding box center [486, 212] width 172 height 24
type input "[PERSON_NAME]/0931385355/0931385355"
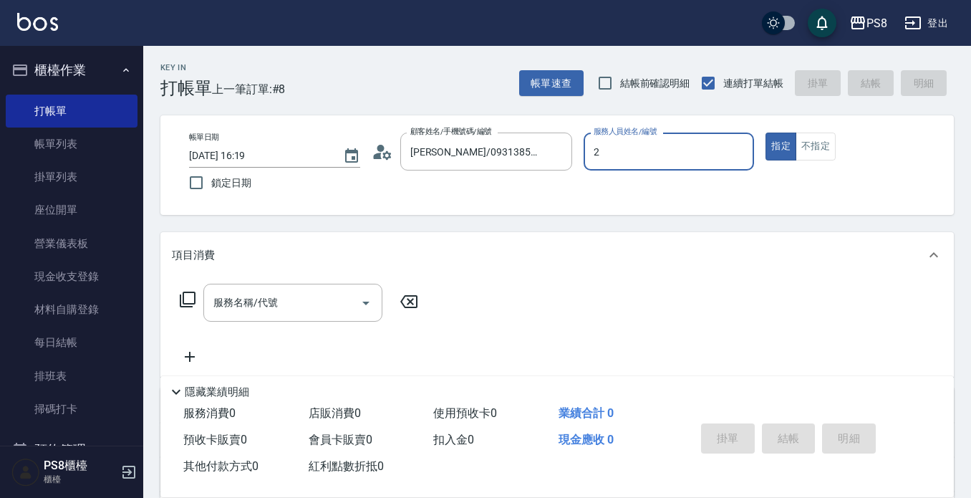
type input "小赤-2"
type button "true"
click at [301, 304] on input "服務名稱/代號" at bounding box center [282, 302] width 145 height 25
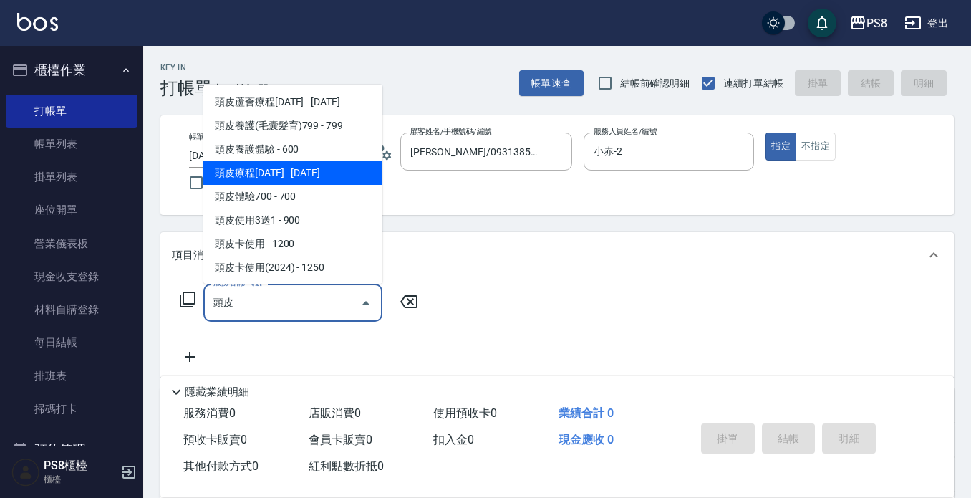
click at [302, 170] on span "頭皮療程[DATE] - [DATE]" at bounding box center [292, 173] width 179 height 24
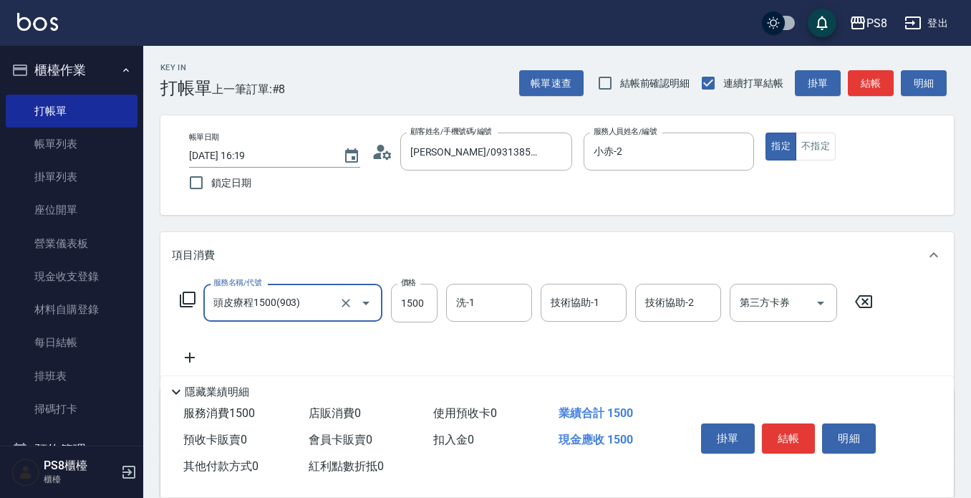
type input "頭皮療程1500(903)"
click at [186, 357] on icon at bounding box center [190, 357] width 36 height 17
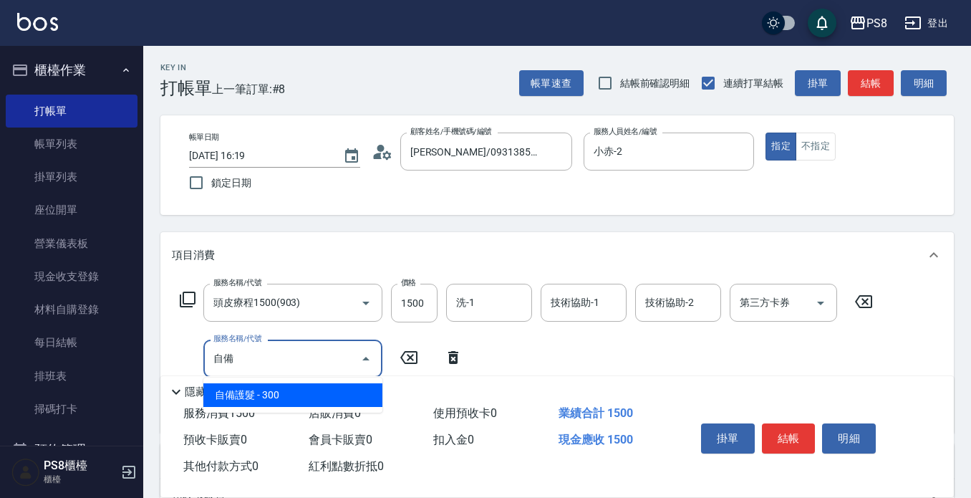
click at [266, 386] on span "自備護髮 - 300" at bounding box center [292, 395] width 179 height 24
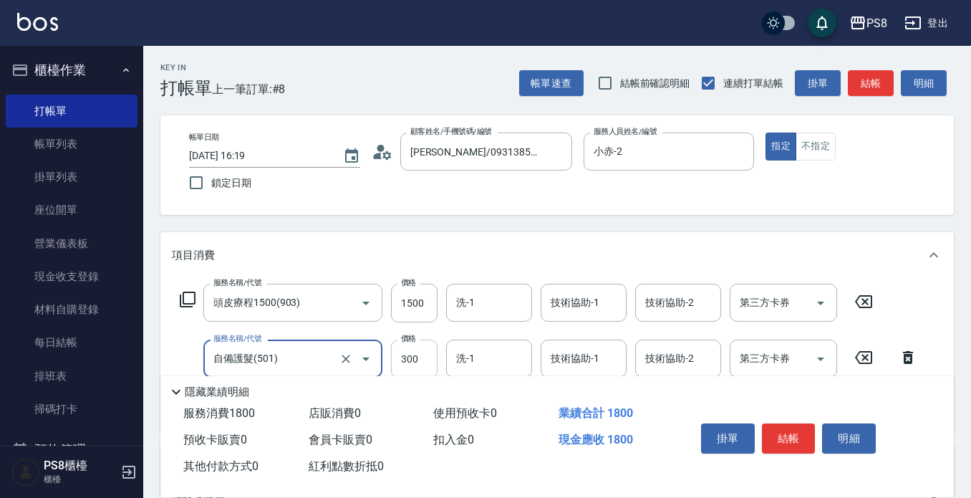
type input "自備護髮(501)"
click at [404, 353] on input "300" at bounding box center [414, 359] width 47 height 39
type input "500"
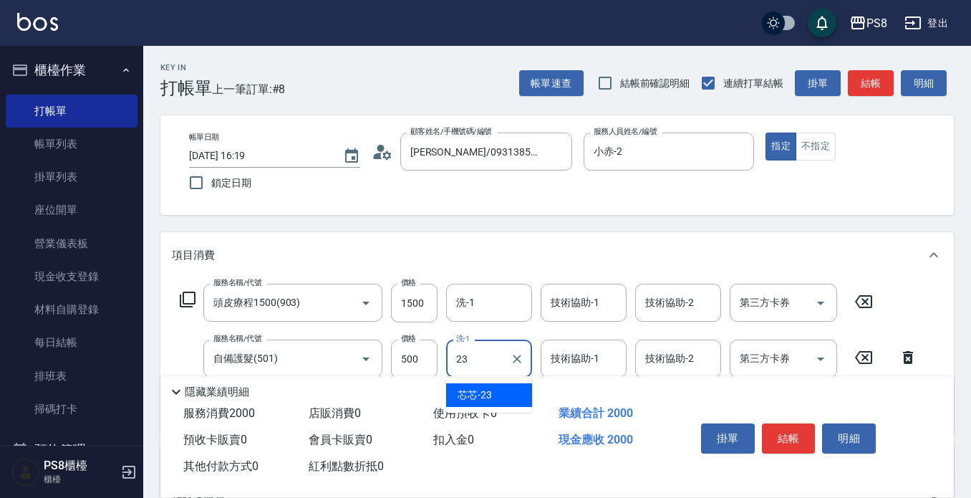
type input "芯芯-23"
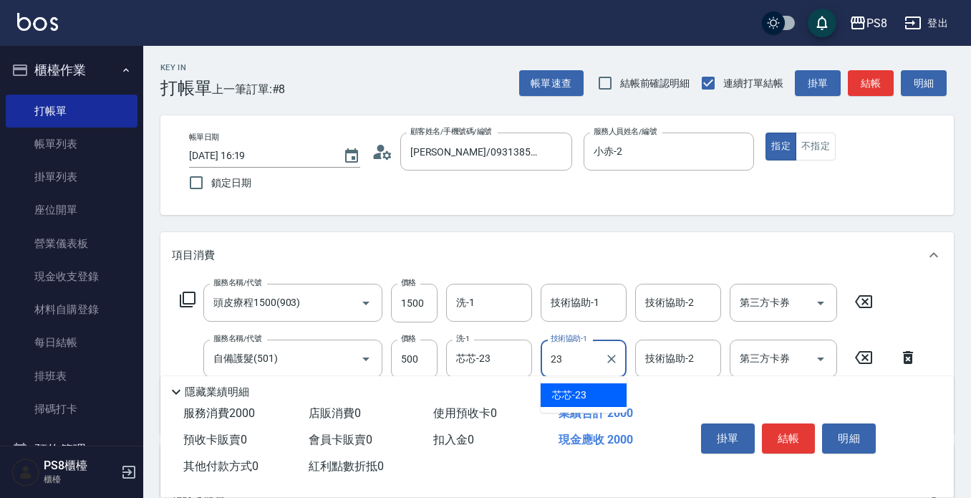
type input "芯芯-23"
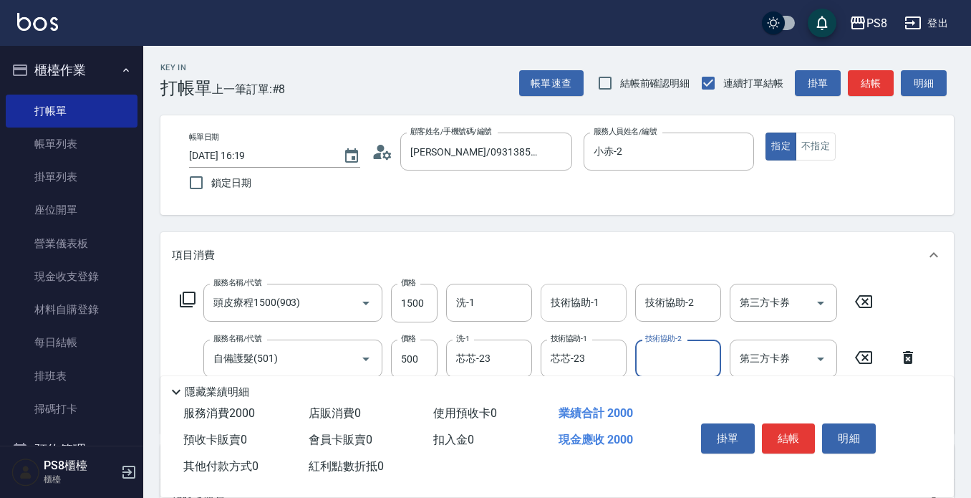
click at [547, 296] on input "技術協助-1" at bounding box center [583, 302] width 73 height 25
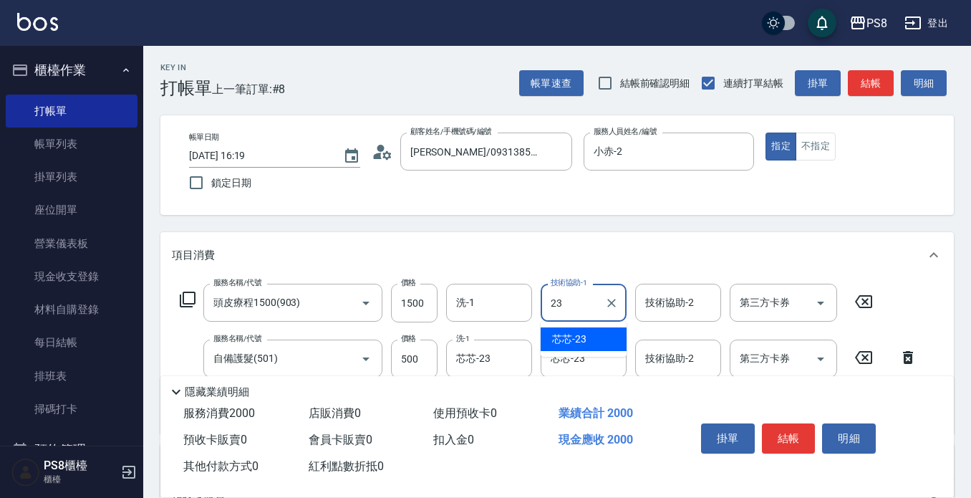
type input "芯芯-23"
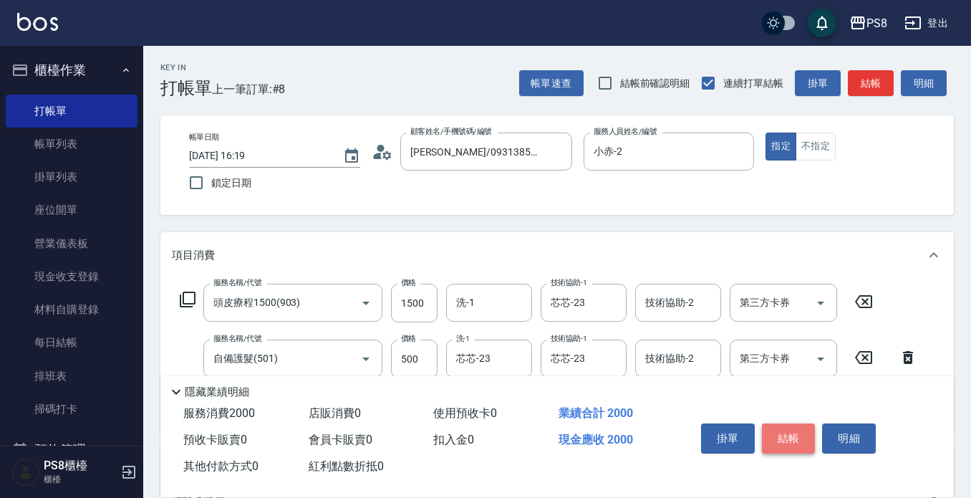
click at [793, 423] on button "結帳" at bounding box center [789, 438] width 54 height 30
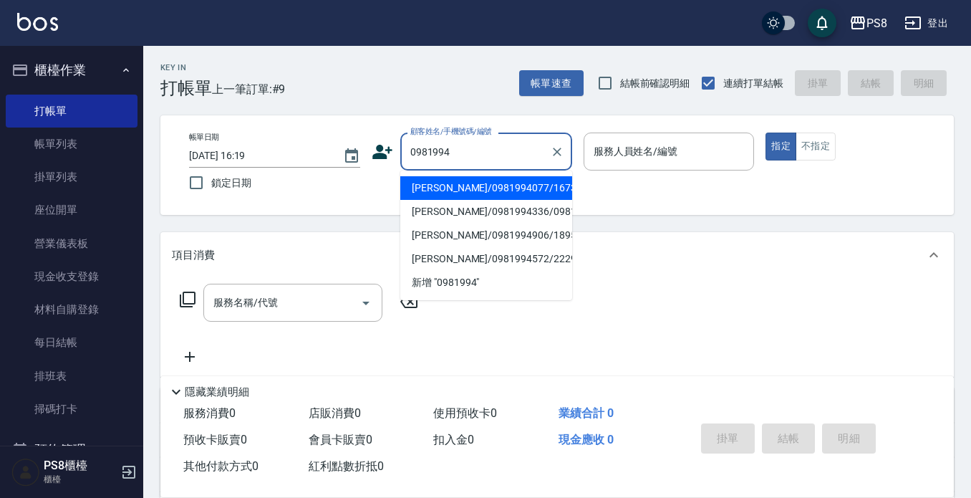
click at [522, 179] on li "[PERSON_NAME]/0981994077/16738" at bounding box center [486, 188] width 172 height 24
type input "[PERSON_NAME]/0981994077/16738"
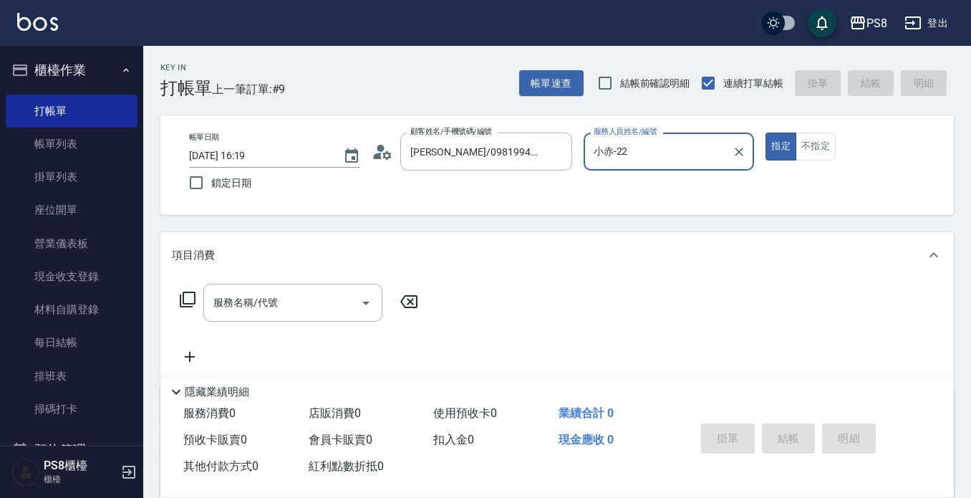
click at [766, 133] on button "指定" at bounding box center [781, 147] width 31 height 28
type input "小赤-2"
click at [309, 304] on input "服務名稱/代號" at bounding box center [282, 302] width 145 height 25
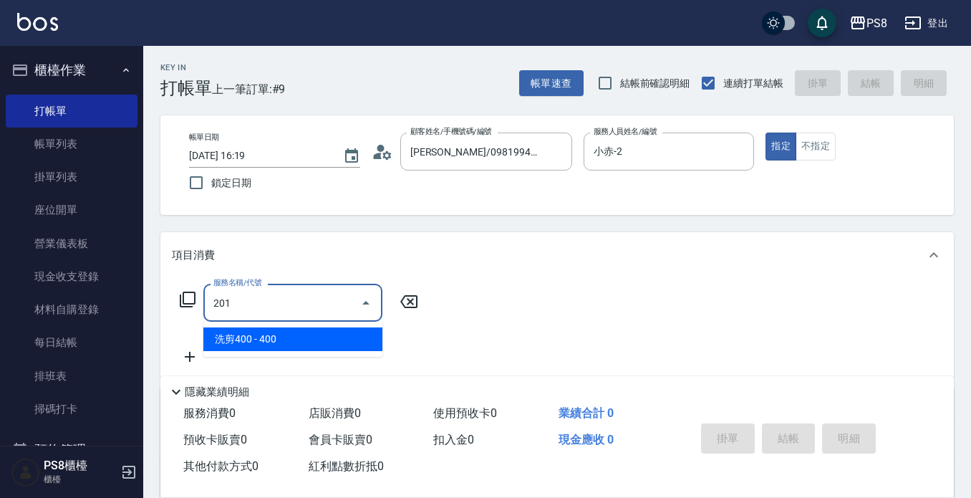
type input "洗剪400(201)"
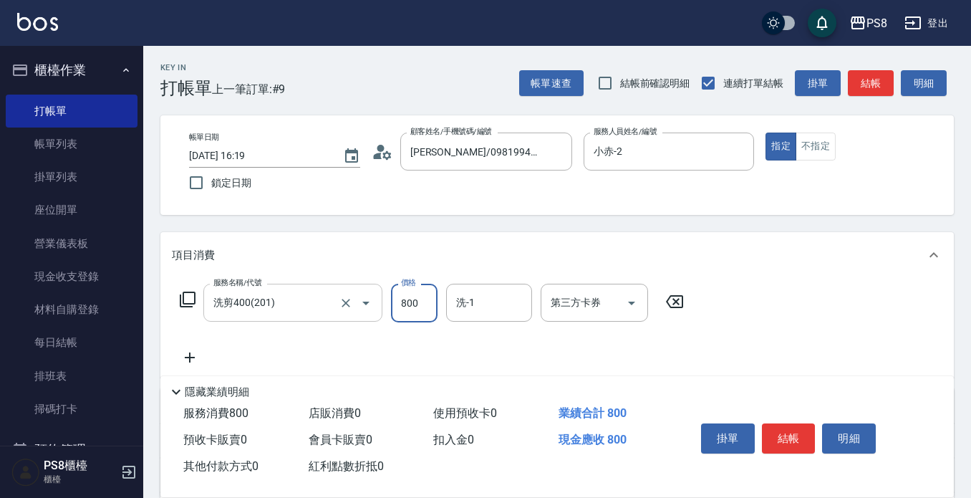
type input "800"
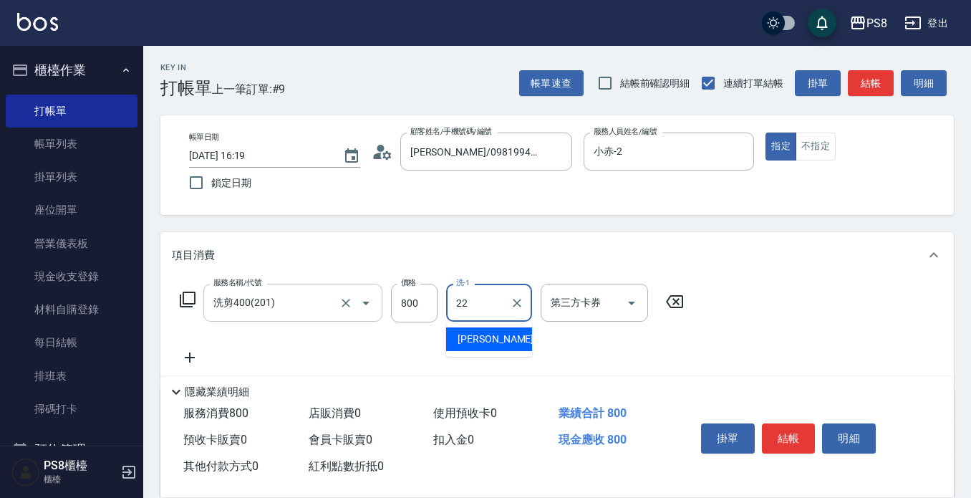
type input "珮安-22"
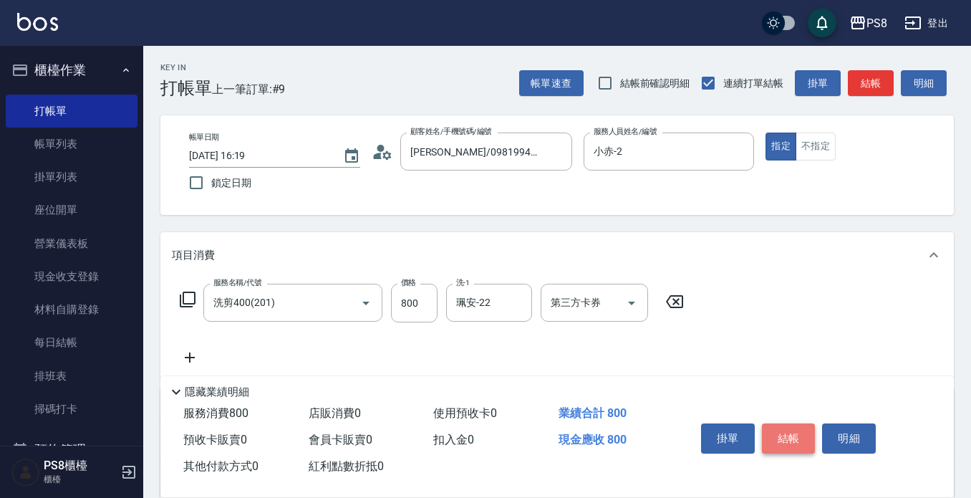
click at [778, 434] on button "結帳" at bounding box center [789, 438] width 54 height 30
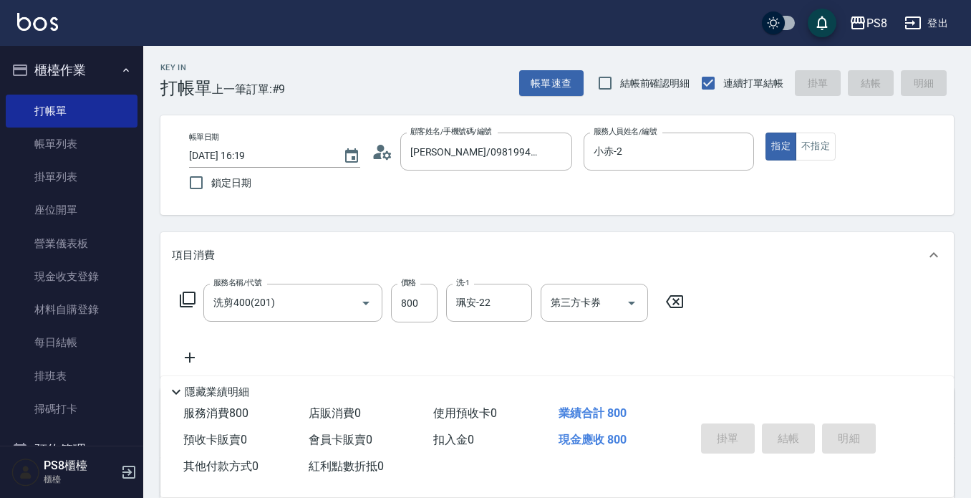
type input "[DATE] 16:20"
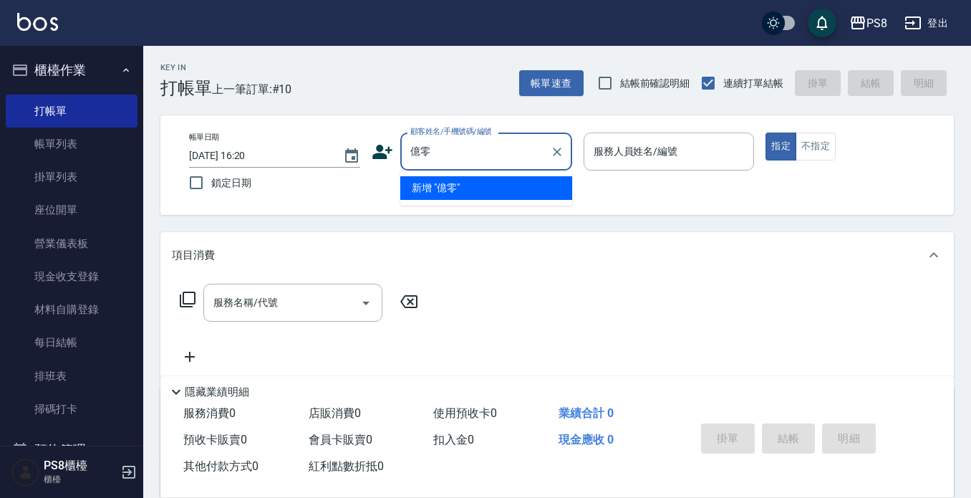
type input "一"
type input "林"
click at [420, 149] on input "[PERSON_NAME]" at bounding box center [476, 151] width 138 height 25
click at [448, 146] on input "薏仁" at bounding box center [476, 151] width 138 height 25
click at [448, 146] on input "[PERSON_NAME]" at bounding box center [476, 151] width 138 height 25
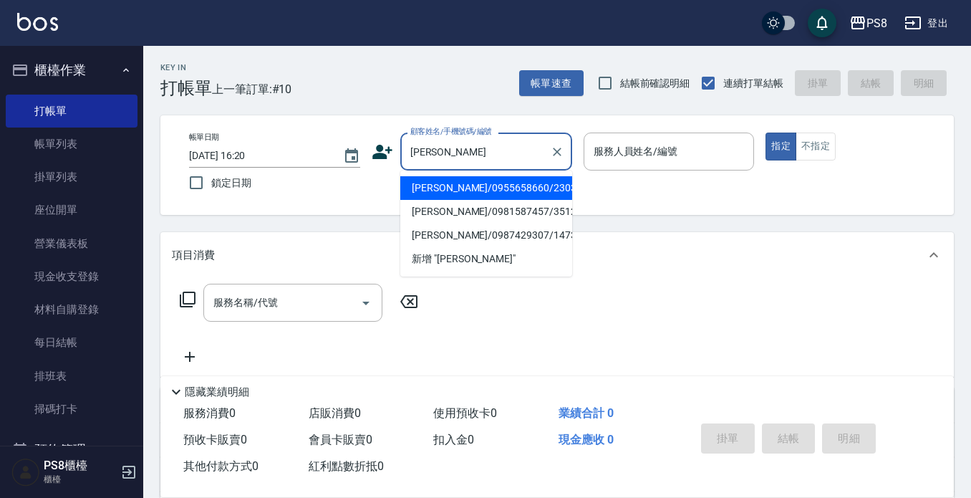
click at [473, 149] on input "[PERSON_NAME]" at bounding box center [476, 151] width 138 height 25
click at [473, 155] on input "[PERSON_NAME]" at bounding box center [476, 151] width 138 height 25
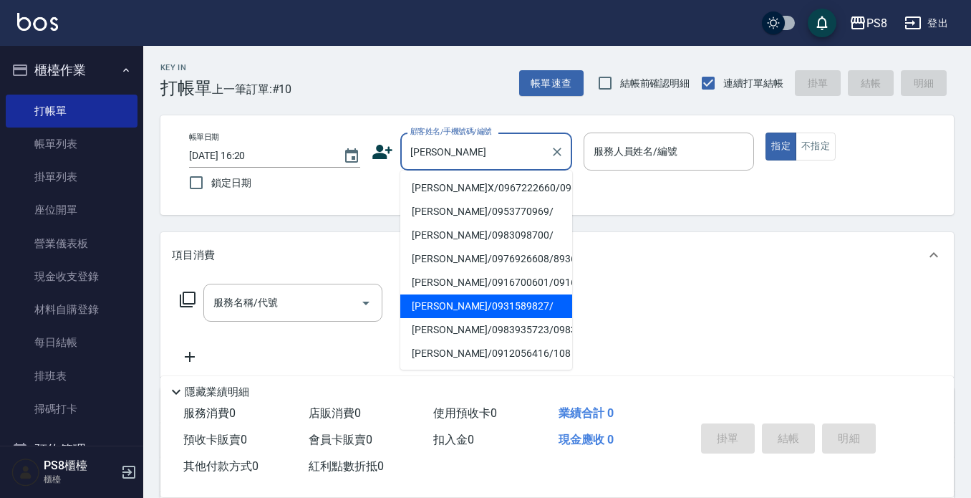
click at [477, 318] on li "[PERSON_NAME]/0931589827/" at bounding box center [486, 306] width 172 height 24
type input "[PERSON_NAME]/0931589827/"
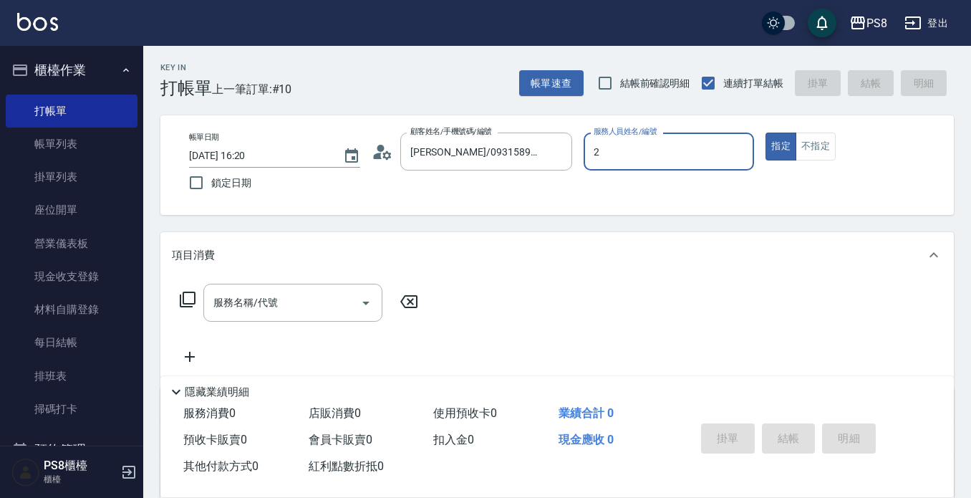
type input "小赤-2"
click at [301, 302] on input "服務名稱/代號" at bounding box center [282, 302] width 145 height 25
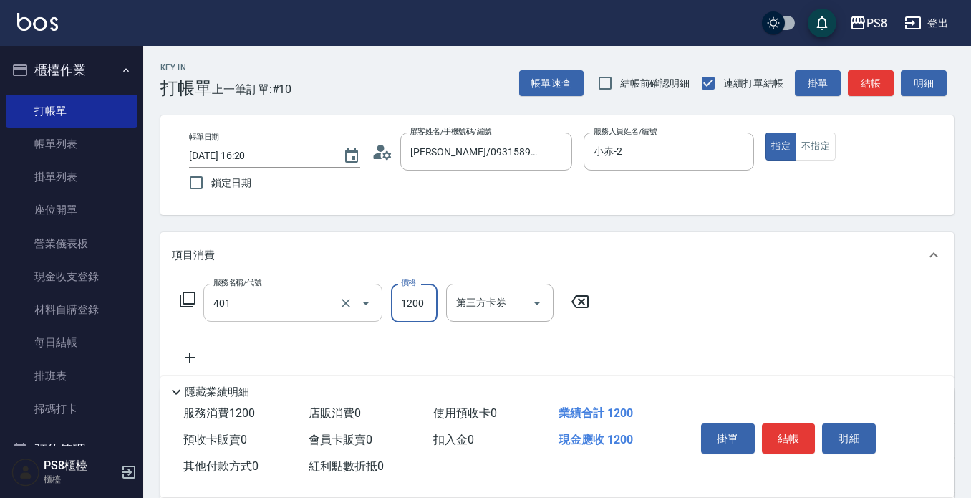
type input "基本染髮(401)"
type input "1350"
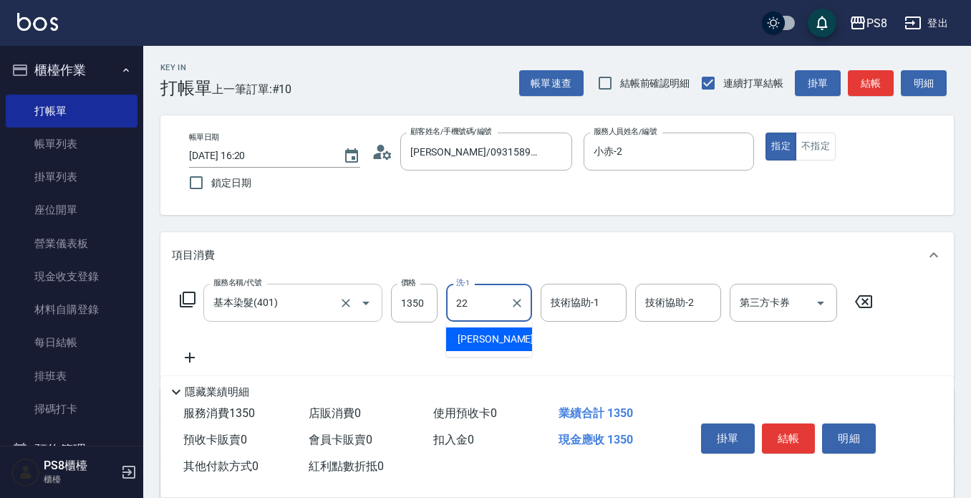
type input "珮安-22"
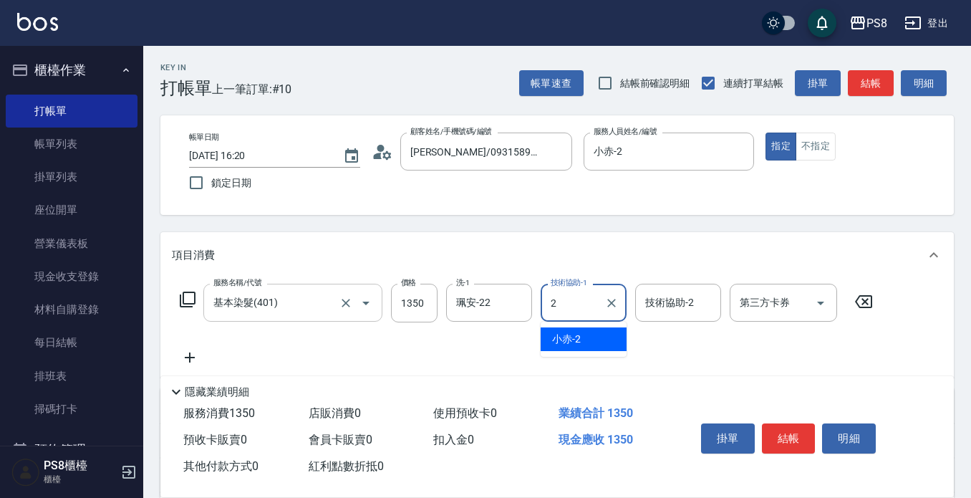
type input "小赤-2"
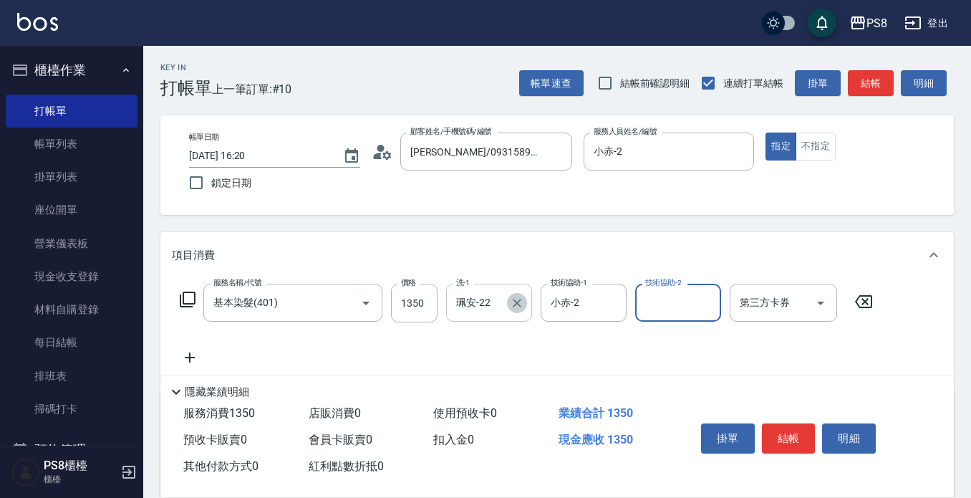
click at [519, 306] on icon "Clear" at bounding box center [517, 303] width 14 height 14
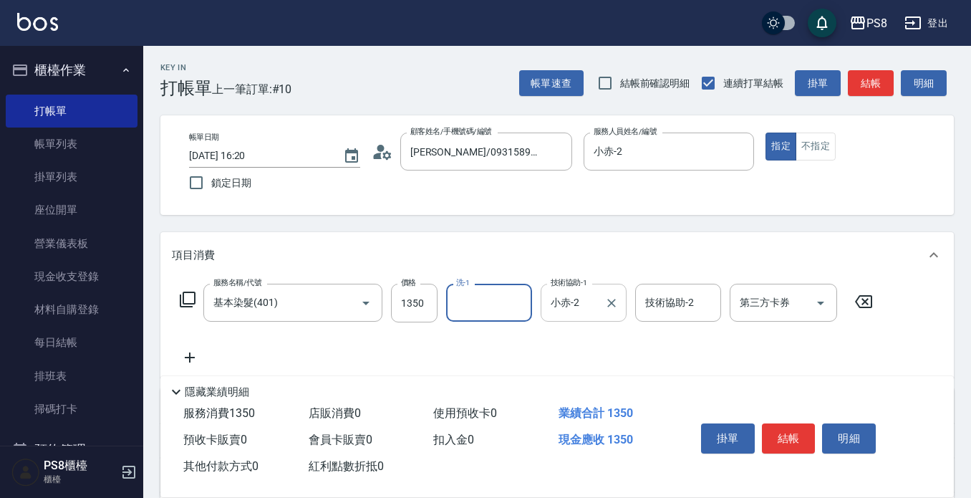
click at [562, 299] on input "小赤-2" at bounding box center [573, 302] width 52 height 25
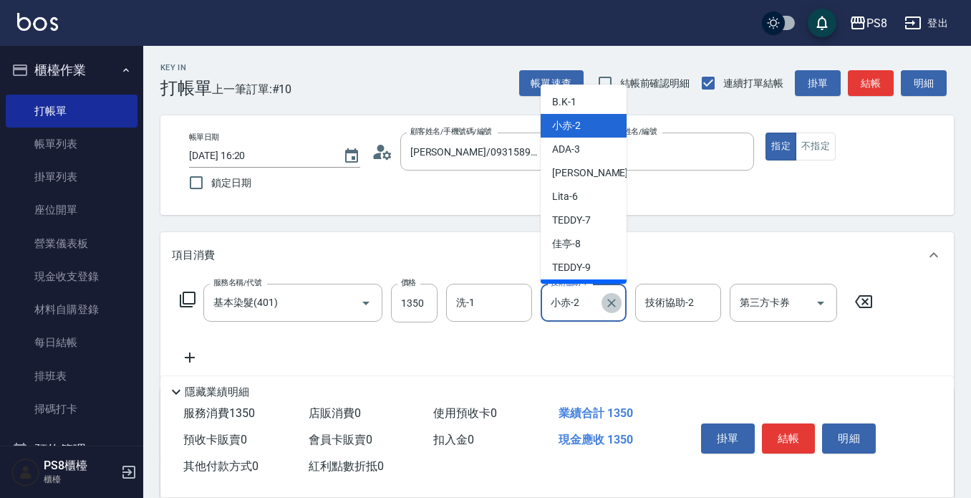
drag, startPoint x: 615, startPoint y: 306, endPoint x: 600, endPoint y: 310, distance: 16.3
click at [615, 306] on icon "Clear" at bounding box center [612, 303] width 14 height 14
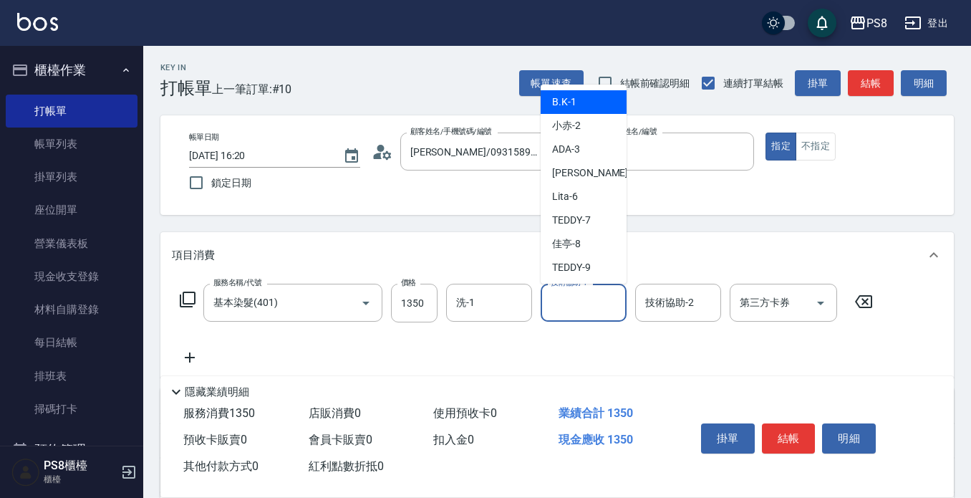
click at [597, 312] on input "技術協助-1" at bounding box center [583, 302] width 73 height 25
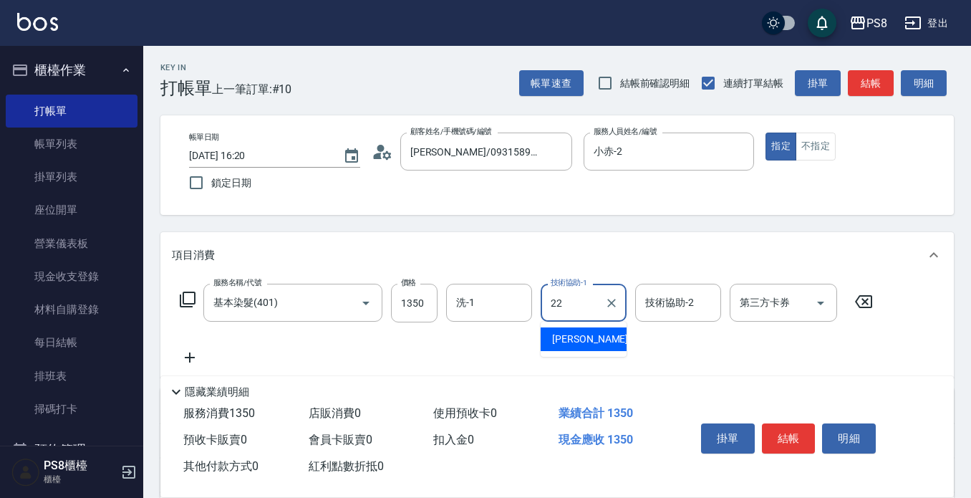
type input "珮安-22"
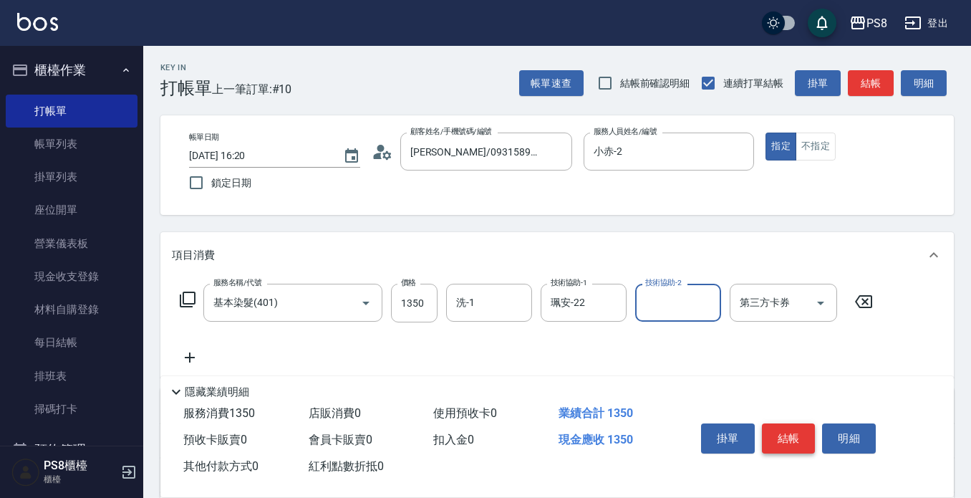
click at [788, 423] on button "結帳" at bounding box center [789, 438] width 54 height 30
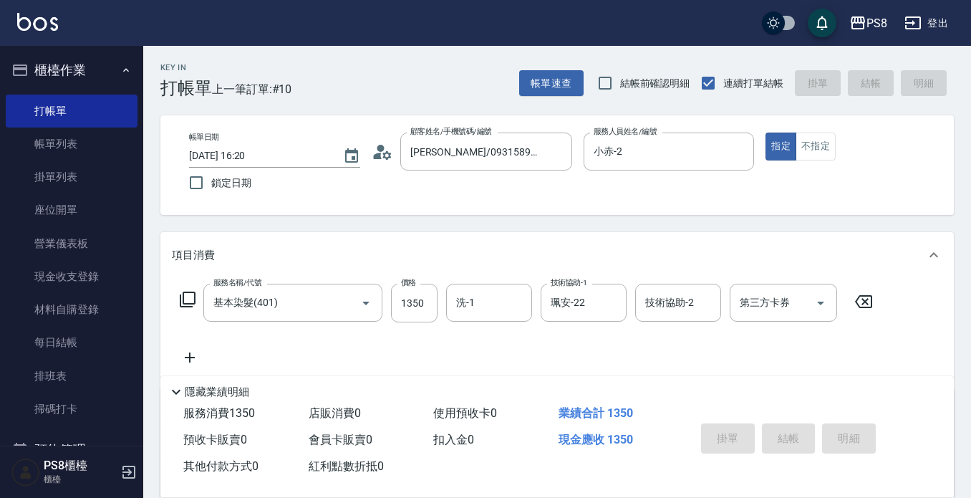
type input "[DATE] 16:22"
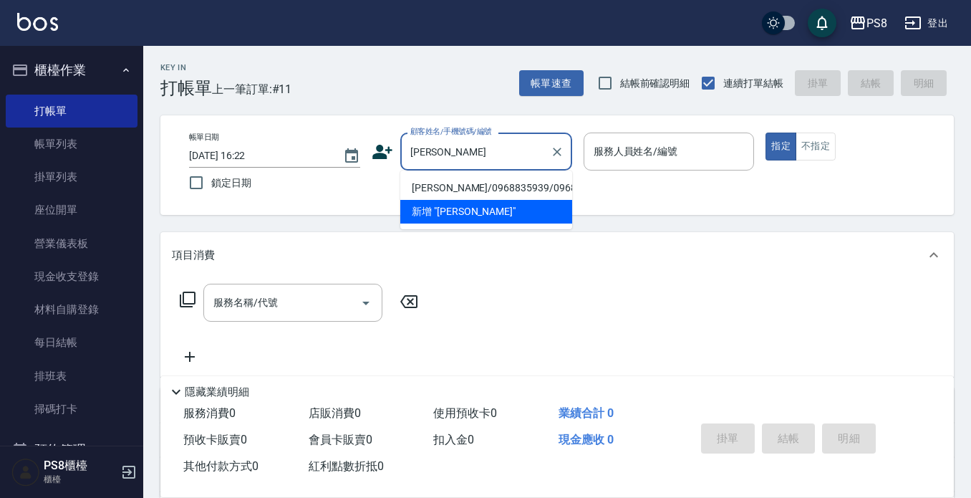
click at [451, 193] on li "[PERSON_NAME]/0968835939/0968835939" at bounding box center [486, 188] width 172 height 24
type input "[PERSON_NAME]/0968835939/0968835939"
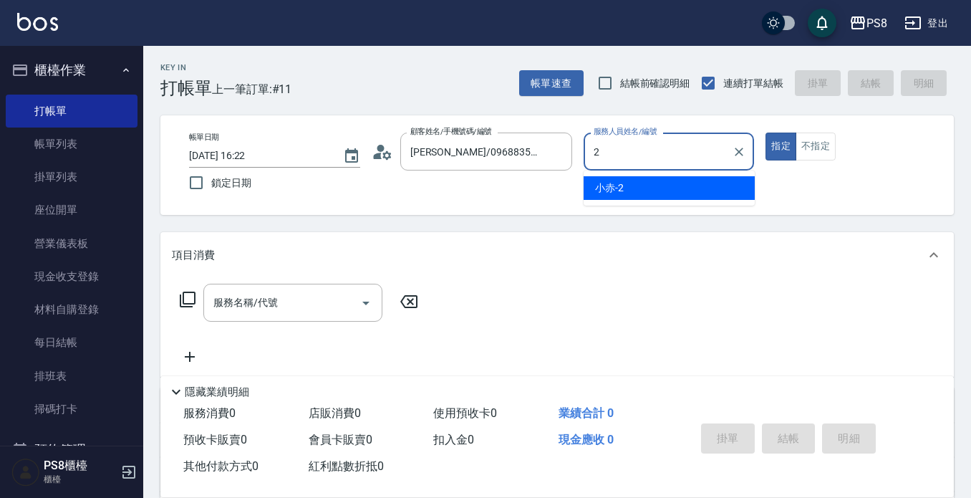
type input "小赤-2"
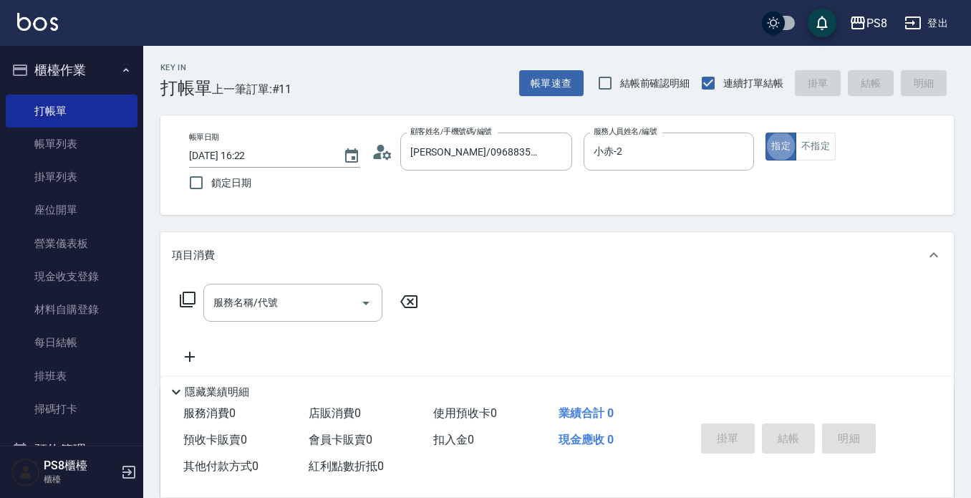
click at [251, 325] on div "服務名稱/代號 服務名稱/代號" at bounding box center [299, 325] width 255 height 82
click at [255, 311] on input "服務名稱/代號" at bounding box center [282, 302] width 145 height 25
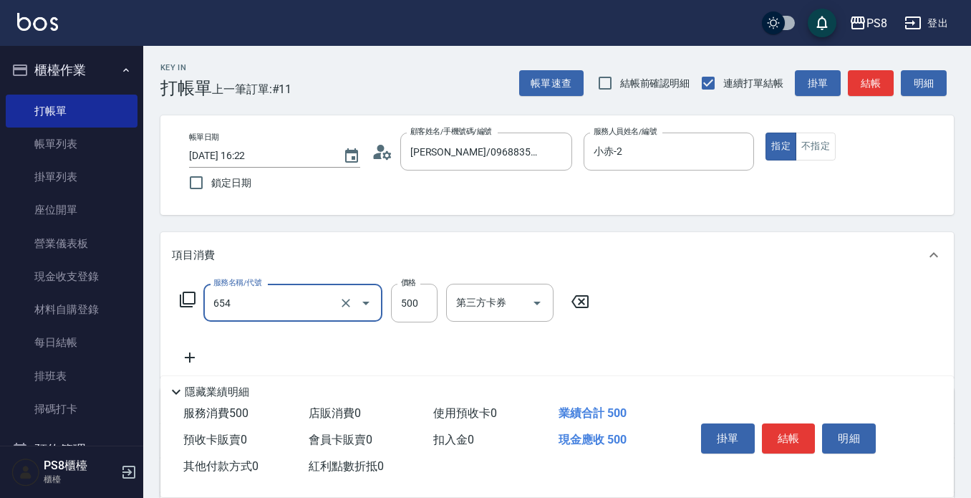
type input "單拆(654)"
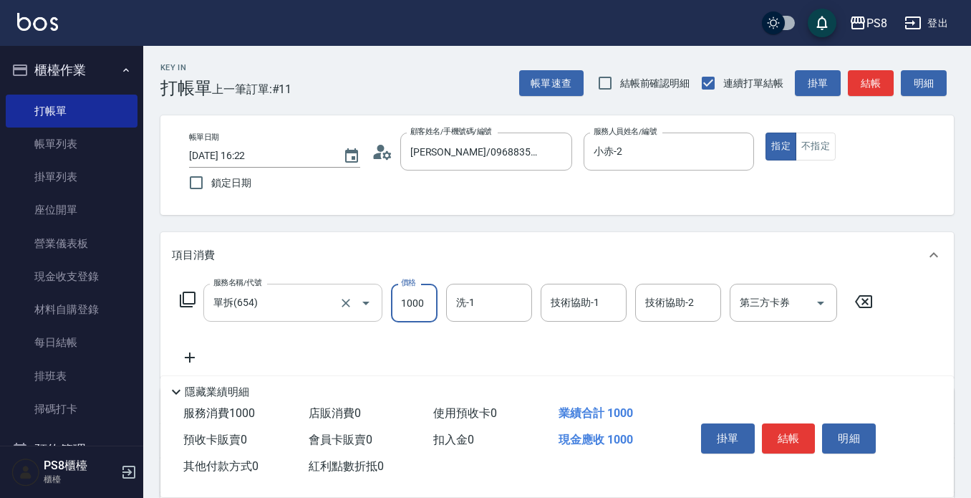
type input "1000"
click at [793, 435] on button "結帳" at bounding box center [789, 438] width 54 height 30
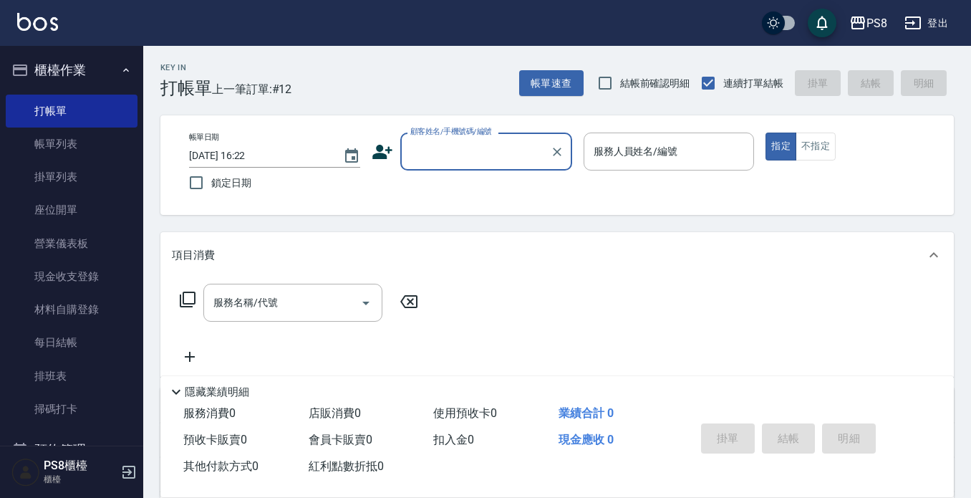
drag, startPoint x: 8, startPoint y: 37, endPoint x: 88, endPoint y: 8, distance: 85.4
click at [8, 37] on div "PS8 登出" at bounding box center [485, 23] width 971 height 46
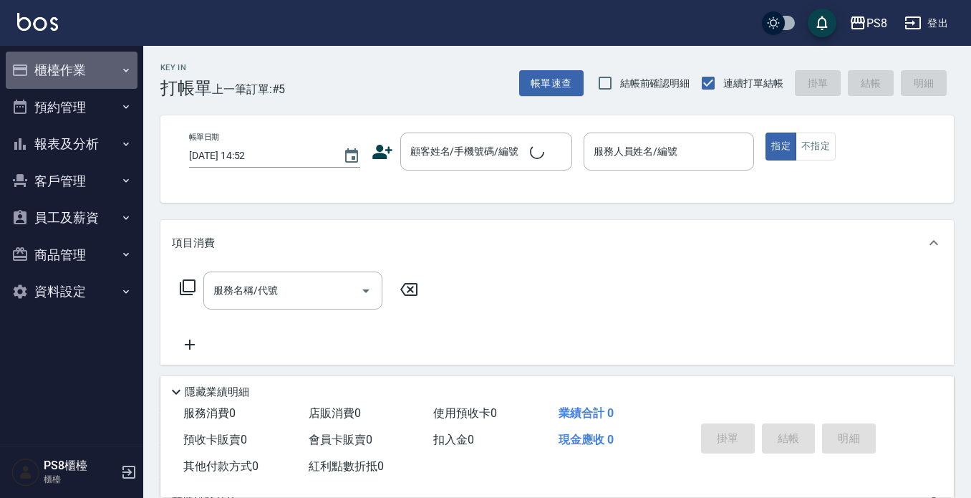
click at [72, 72] on button "櫃檯作業" at bounding box center [72, 70] width 132 height 37
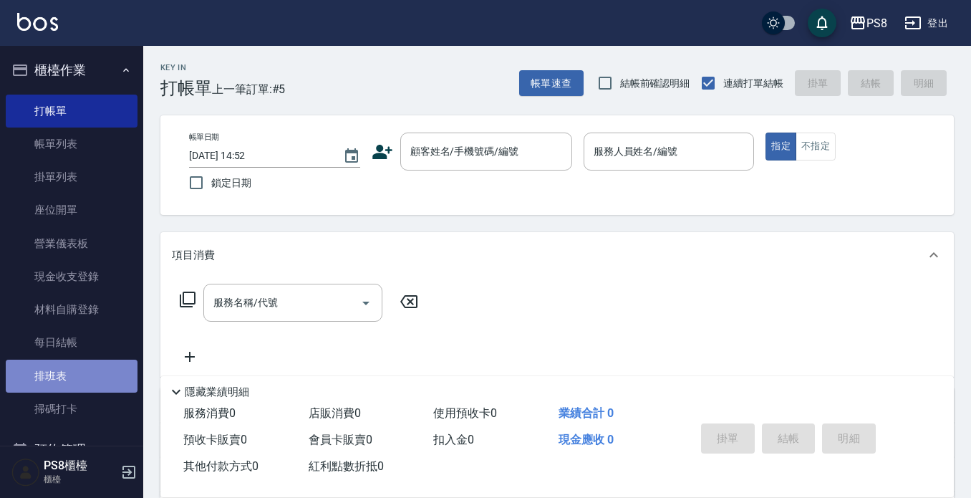
click at [89, 367] on link "排班表" at bounding box center [72, 376] width 132 height 33
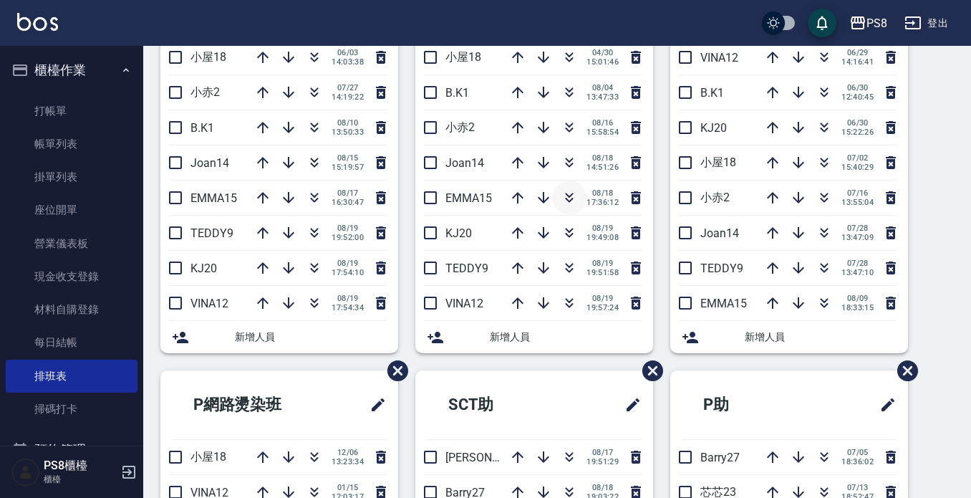
scroll to position [72, 0]
